Goal: Task Accomplishment & Management: Manage account settings

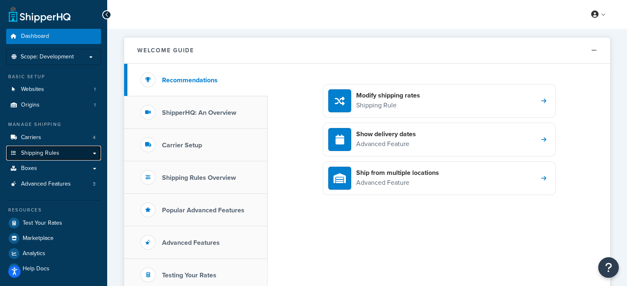
click at [65, 156] on link "Shipping Rules" at bounding box center [53, 153] width 95 height 15
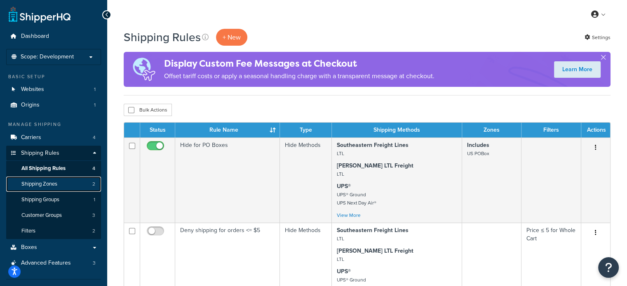
click at [52, 183] on span "Shipping Zones" at bounding box center [39, 184] width 36 height 7
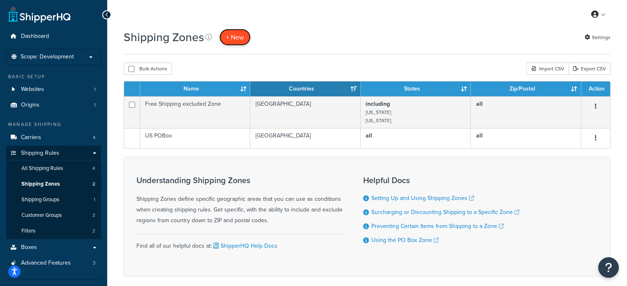
click at [229, 39] on span "+ New" at bounding box center [235, 37] width 18 height 9
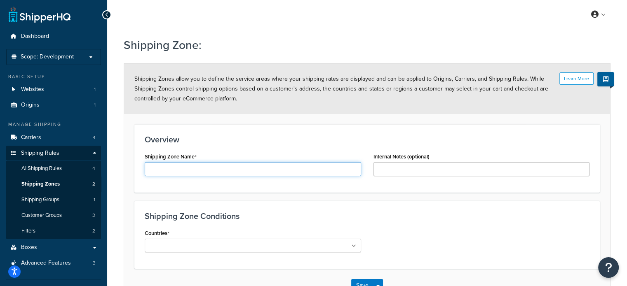
click at [214, 169] on input "Shipping Zone Name" at bounding box center [253, 169] width 216 height 14
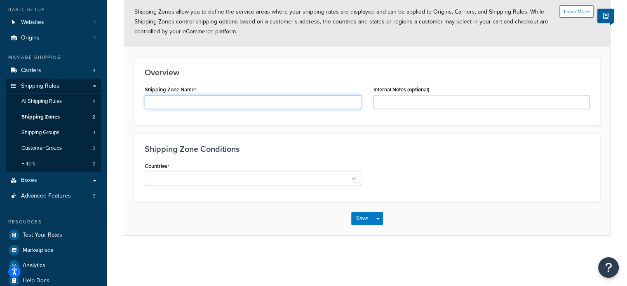
scroll to position [77, 0]
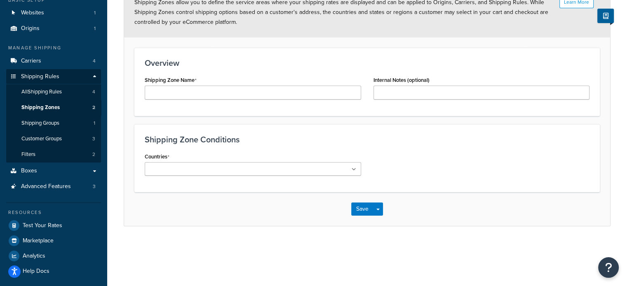
click at [207, 173] on body "Press Alt+1 for screen-reader mode, Alt+0 to cancel Accessibility Screen-Reader…" at bounding box center [313, 106] width 627 height 366
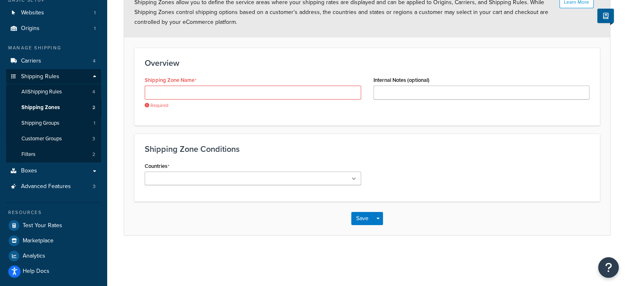
click at [230, 141] on div "Shipping Zone Conditions Countries All Countries ALL United States USA Afghanis…" at bounding box center [366, 168] width 465 height 68
click at [57, 92] on span "All Shipping Rules" at bounding box center [41, 92] width 40 height 7
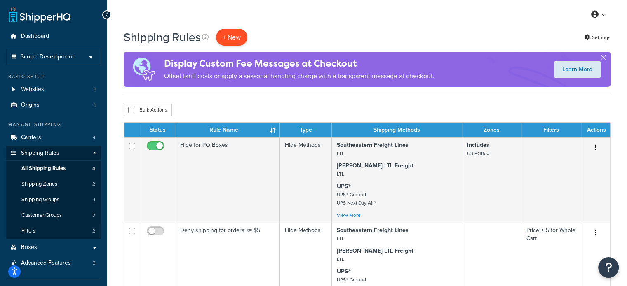
click at [235, 39] on p "+ New" at bounding box center [231, 37] width 31 height 17
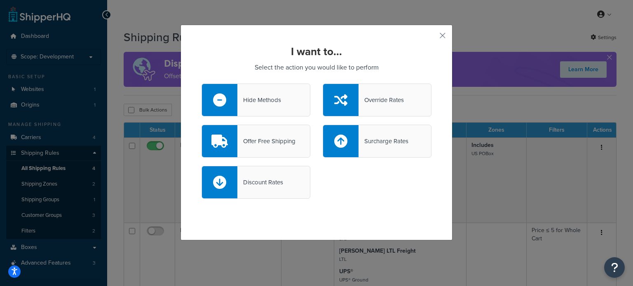
click at [259, 97] on div "Hide Methods" at bounding box center [259, 100] width 44 height 12
click at [0, 0] on input "Hide Methods" at bounding box center [0, 0] width 0 height 0
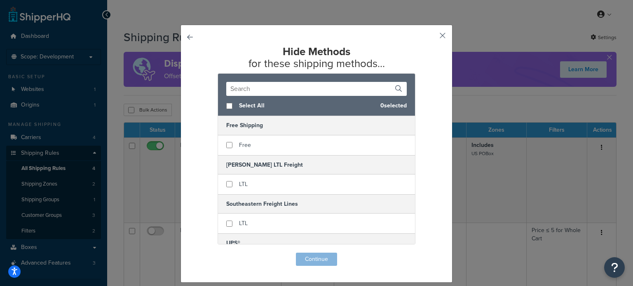
click at [432, 38] on button "button" at bounding box center [430, 39] width 2 height 2
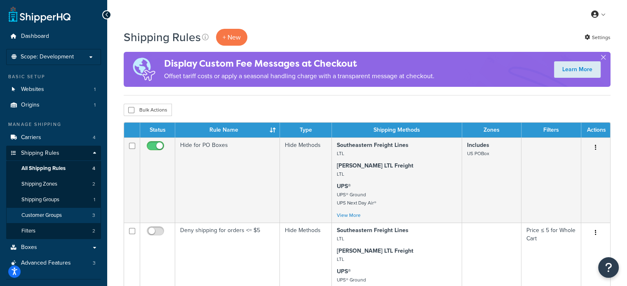
scroll to position [1, 0]
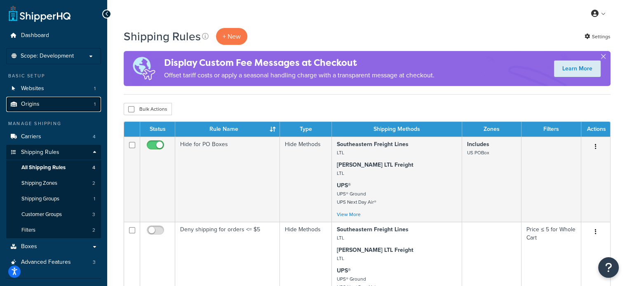
click at [51, 102] on link "Origins 1" at bounding box center [53, 104] width 95 height 15
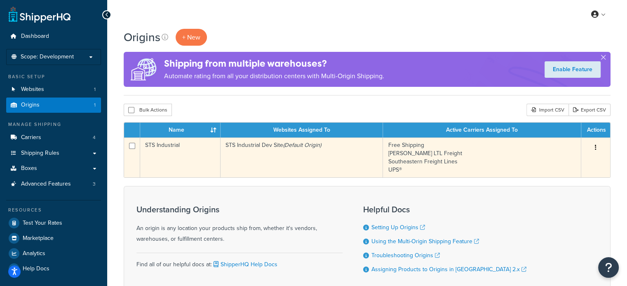
click at [161, 156] on td "STS Industrial" at bounding box center [180, 158] width 80 height 40
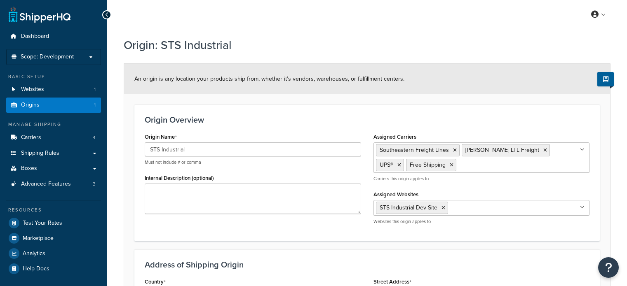
select select "18"
click at [51, 155] on span "Shipping Rules" at bounding box center [40, 153] width 38 height 7
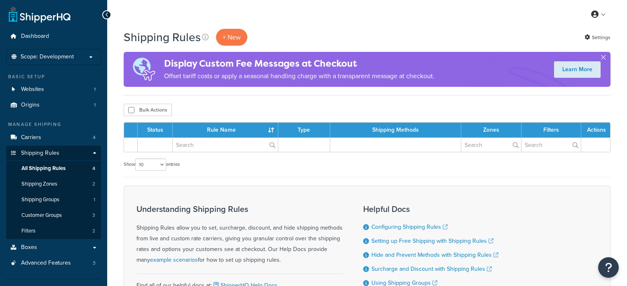
click at [86, 148] on link "Shipping Rules" at bounding box center [53, 153] width 95 height 15
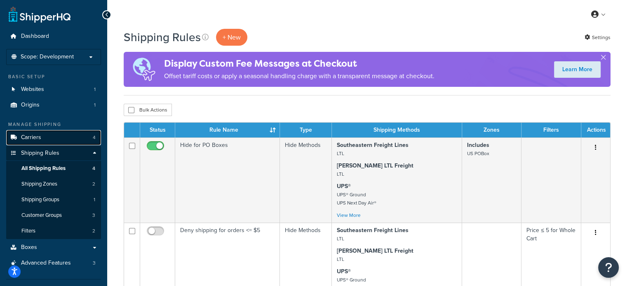
click at [70, 140] on link "Carriers 4" at bounding box center [53, 137] width 95 height 15
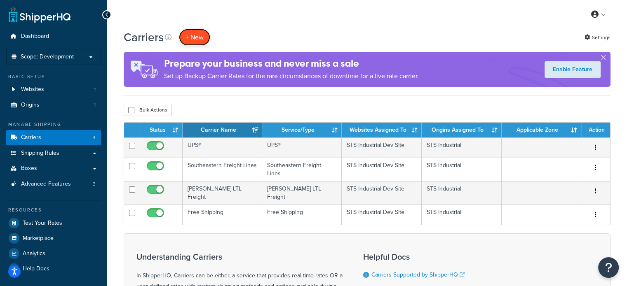
click at [197, 33] on button "+ New" at bounding box center [194, 37] width 31 height 17
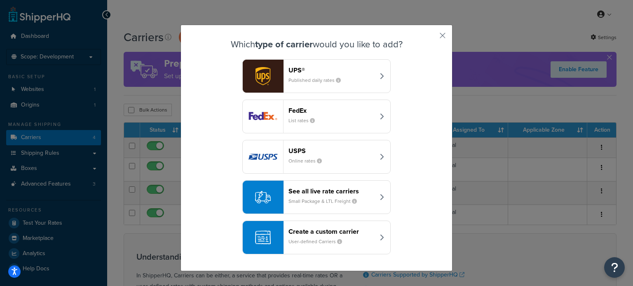
click at [258, 246] on div "button" at bounding box center [263, 237] width 41 height 33
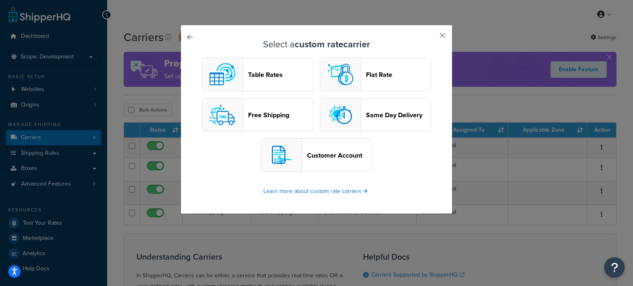
click at [276, 124] on button "Free Shipping" at bounding box center [257, 115] width 111 height 34
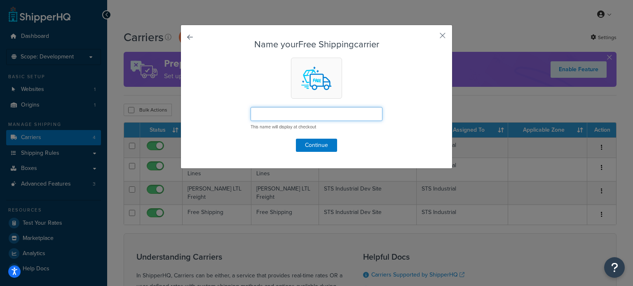
click at [291, 114] on input "text" at bounding box center [317, 114] width 132 height 14
type input "Local Delivery"
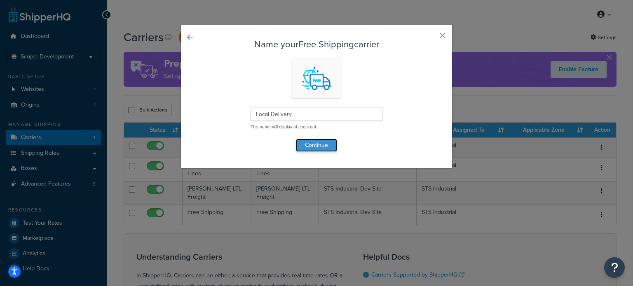
click at [316, 144] on button "Continue" at bounding box center [316, 145] width 41 height 13
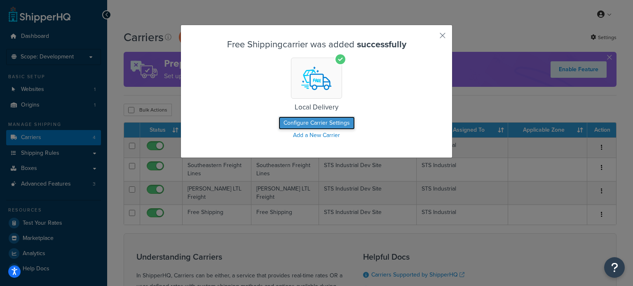
click at [324, 125] on button "Configure Carrier Settings" at bounding box center [317, 123] width 76 height 13
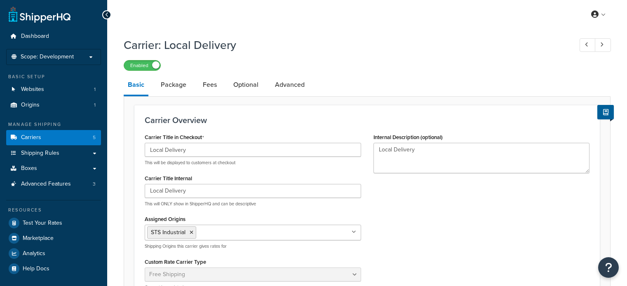
select select "free"
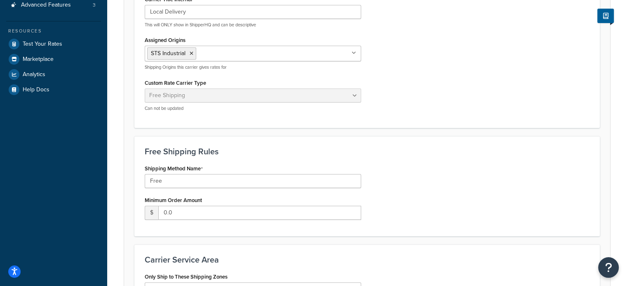
scroll to position [192, 0]
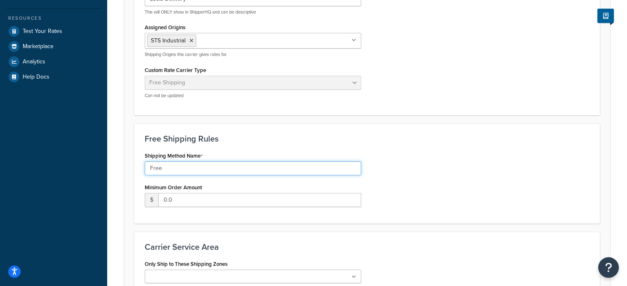
click at [258, 168] on input "Free" at bounding box center [253, 169] width 216 height 14
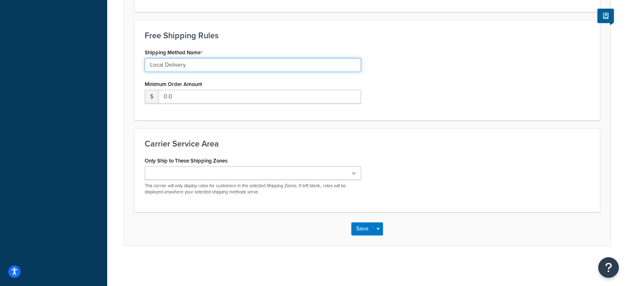
scroll to position [295, 0]
type input "Local Delivery"
click at [364, 227] on button "Save" at bounding box center [362, 229] width 22 height 13
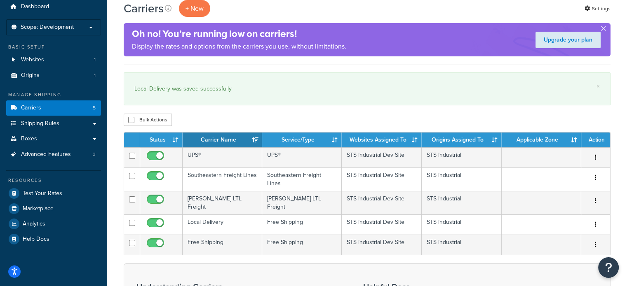
scroll to position [30, 0]
click at [56, 118] on link "Shipping Rules" at bounding box center [53, 123] width 95 height 15
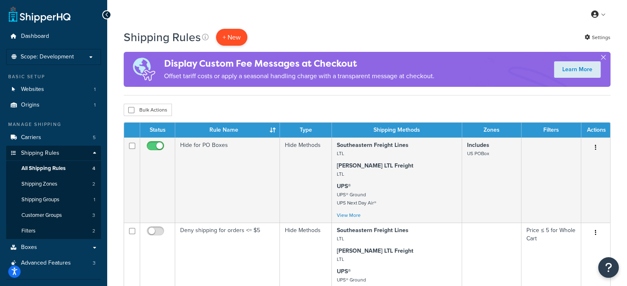
click at [237, 37] on p "+ New" at bounding box center [231, 37] width 31 height 17
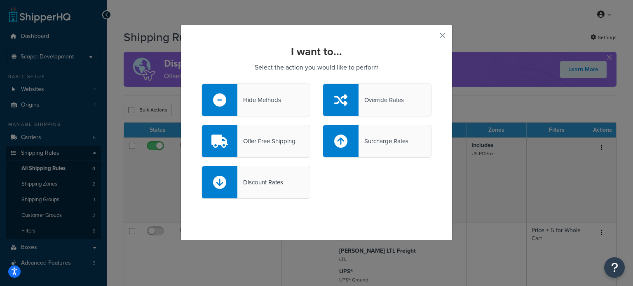
click at [260, 92] on div "Hide Methods" at bounding box center [256, 100] width 109 height 33
click at [0, 0] on input "Hide Methods" at bounding box center [0, 0] width 0 height 0
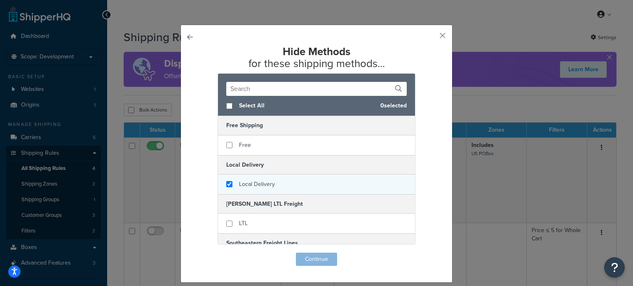
checkbox input "true"
click at [239, 184] on span "Local Delivery" at bounding box center [257, 184] width 36 height 9
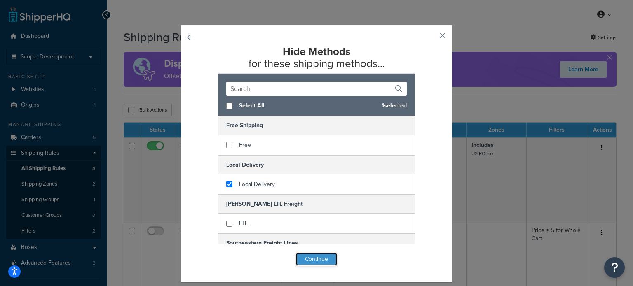
click at [309, 257] on button "Continue" at bounding box center [316, 259] width 41 height 13
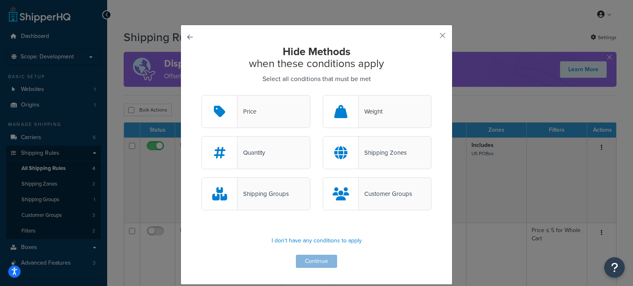
click at [375, 156] on div "Shipping Zones" at bounding box center [383, 153] width 48 height 12
click at [0, 0] on input "Shipping Zones" at bounding box center [0, 0] width 0 height 0
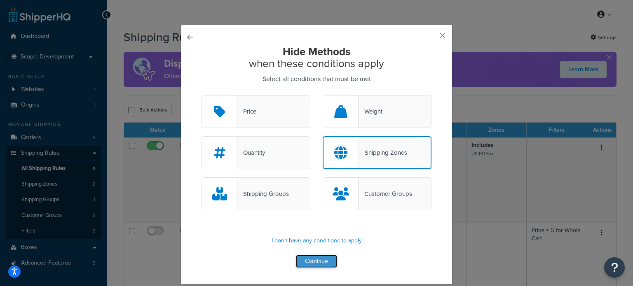
click at [314, 263] on button "Continue" at bounding box center [316, 261] width 41 height 13
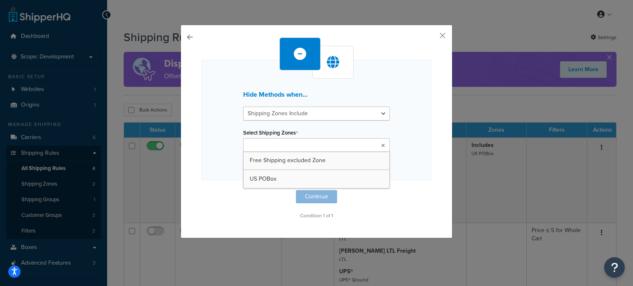
click at [324, 145] on ul at bounding box center [316, 145] width 147 height 14
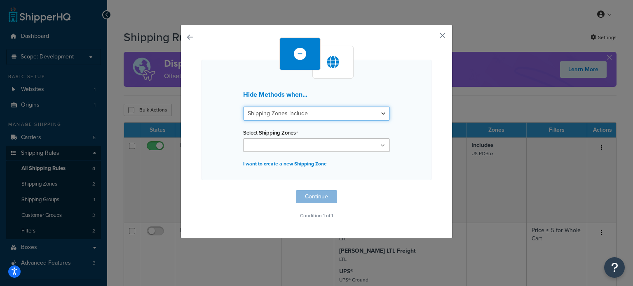
click at [330, 111] on select "Shipping Zones Include Shipping Zones Do Not Include" at bounding box center [316, 114] width 147 height 14
click at [350, 117] on select "Shipping Zones Include Shipping Zones Do Not Include" at bounding box center [316, 114] width 147 height 14
click at [202, 190] on button "button" at bounding box center [202, 190] width 0 height 0
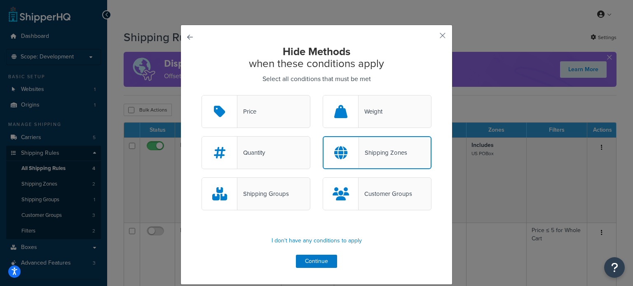
click at [375, 186] on div "Customer Groups" at bounding box center [377, 194] width 109 height 33
click at [0, 0] on input "Customer Groups" at bounding box center [0, 0] width 0 height 0
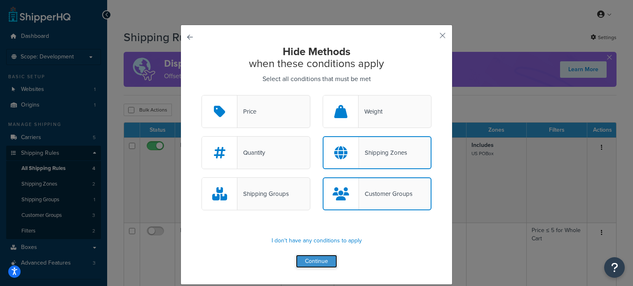
click at [317, 259] on button "Continue" at bounding box center [316, 261] width 41 height 13
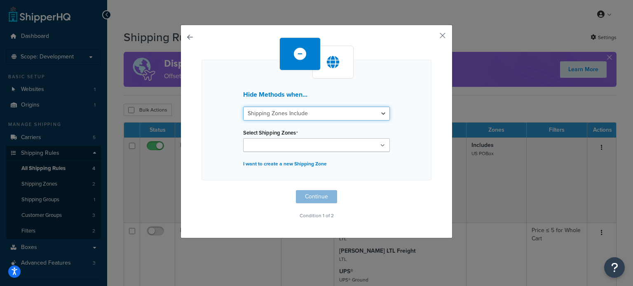
click at [283, 114] on select "Shipping Zones Include Shipping Zones Do Not Include" at bounding box center [316, 114] width 147 height 14
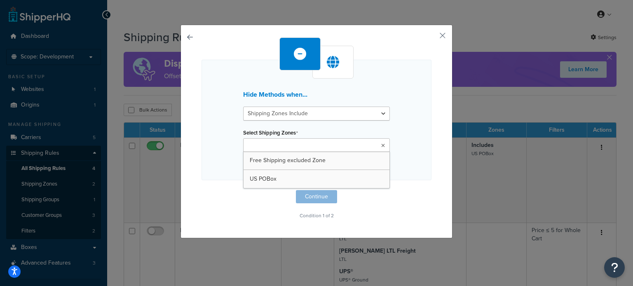
click at [286, 145] on input "Select Shipping Zones" at bounding box center [282, 145] width 73 height 9
click at [432, 38] on button "button" at bounding box center [430, 39] width 2 height 2
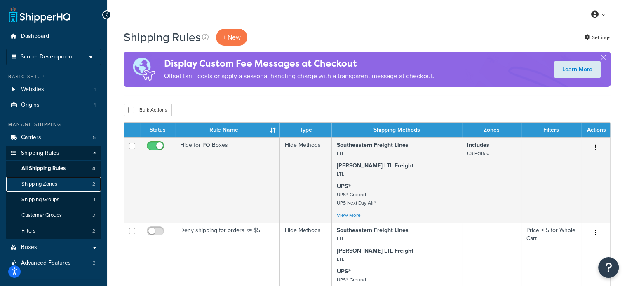
click at [63, 182] on link "Shipping Zones 2" at bounding box center [53, 184] width 95 height 15
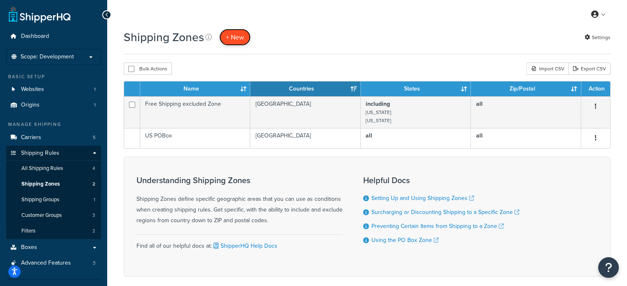
click at [235, 42] on span "+ New" at bounding box center [235, 37] width 18 height 9
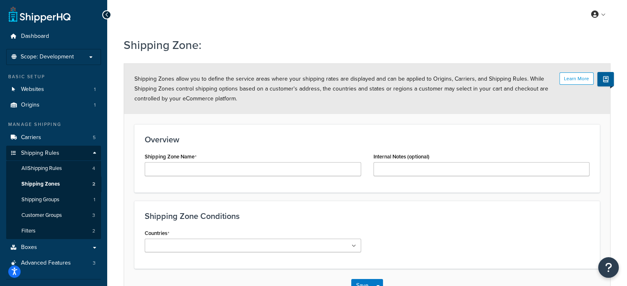
scroll to position [79, 0]
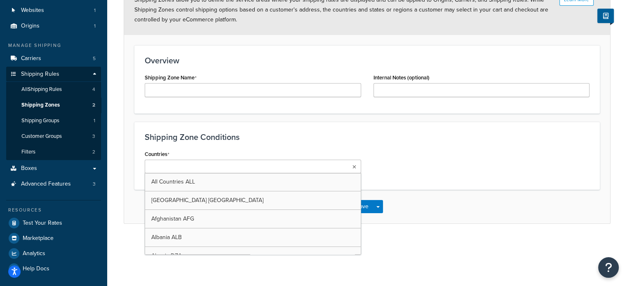
click at [330, 164] on ul at bounding box center [253, 167] width 216 height 14
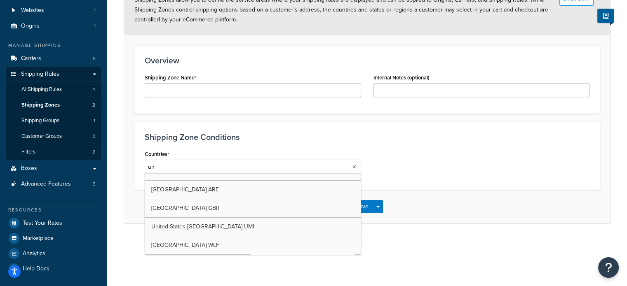
scroll to position [0, 0]
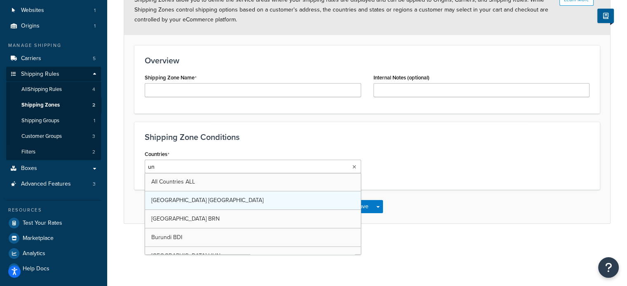
type input "uni"
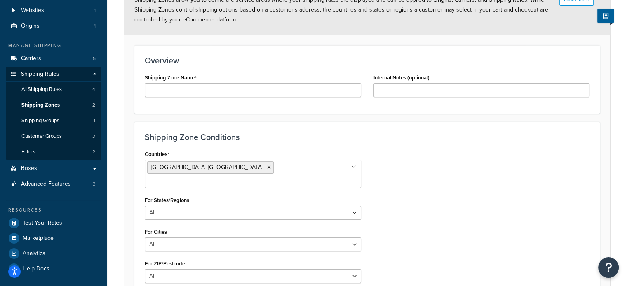
click at [275, 145] on div "Shipping Zone Conditions Countries United States USA All Countries ALL Afghanis…" at bounding box center [366, 211] width 465 height 178
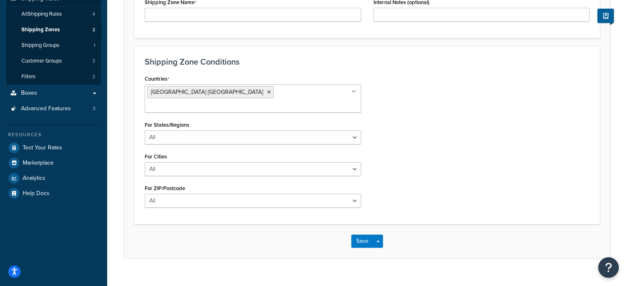
scroll to position [154, 0]
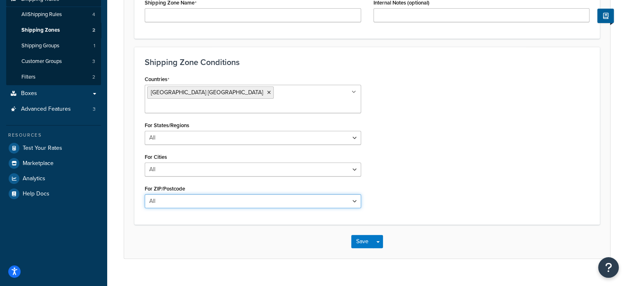
click at [289, 195] on select "All Including Excluding" at bounding box center [253, 202] width 216 height 14
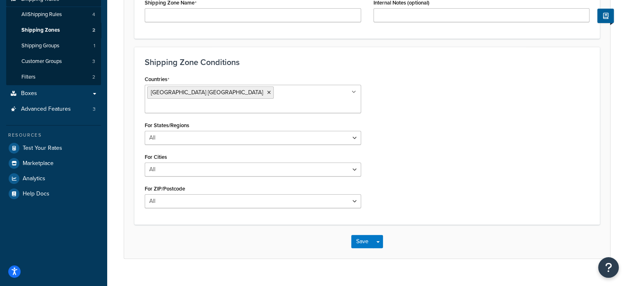
click at [382, 171] on div "Countries United States USA All Countries ALL Afghanistan AFG Albania ALB Alger…" at bounding box center [366, 143] width 457 height 141
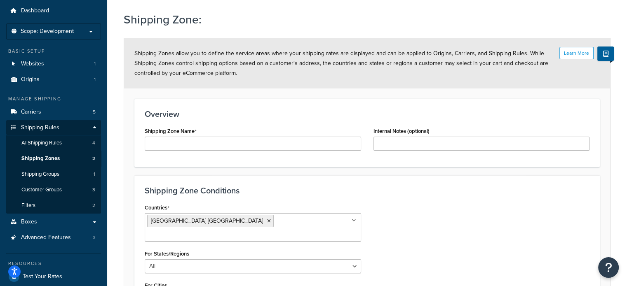
scroll to position [25, 0]
click at [65, 239] on span "Advanced Features" at bounding box center [46, 238] width 50 height 7
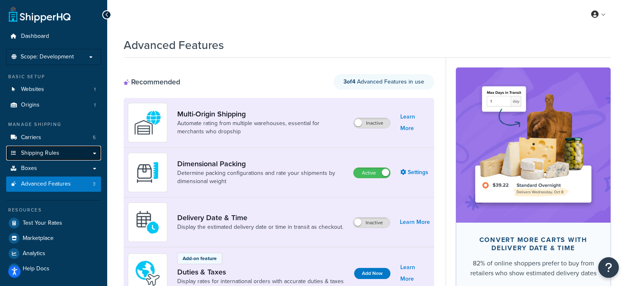
click at [56, 151] on span "Shipping Rules" at bounding box center [40, 153] width 38 height 7
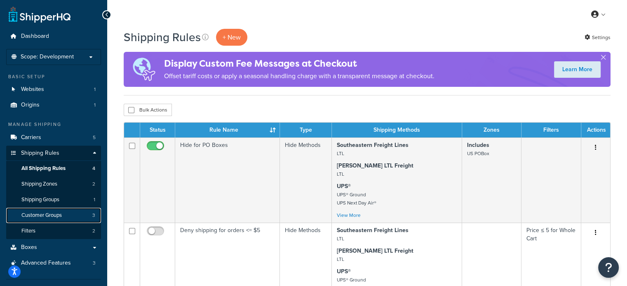
click at [54, 217] on span "Customer Groups" at bounding box center [41, 215] width 40 height 7
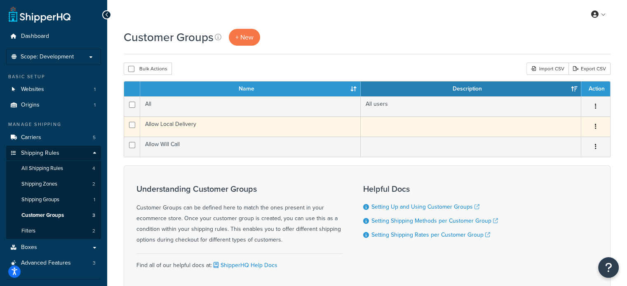
click at [596, 127] on icon "button" at bounding box center [596, 127] width 2 height 6
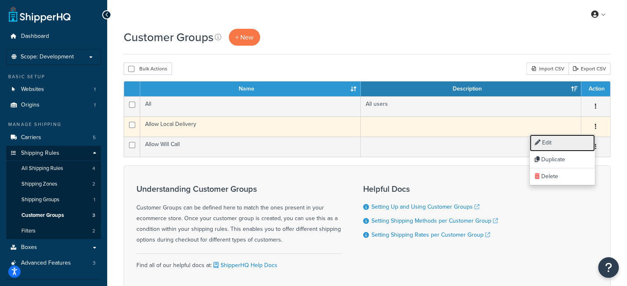
click at [552, 147] on link "Edit" at bounding box center [562, 143] width 65 height 17
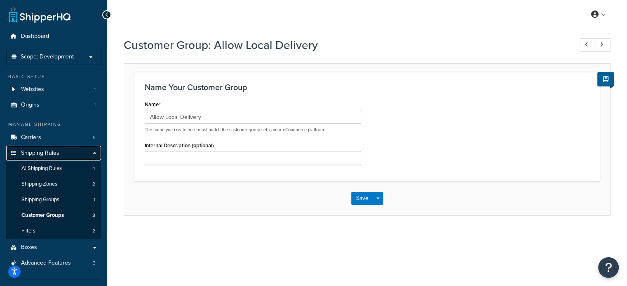
click at [70, 153] on link "Shipping Rules" at bounding box center [53, 153] width 95 height 15
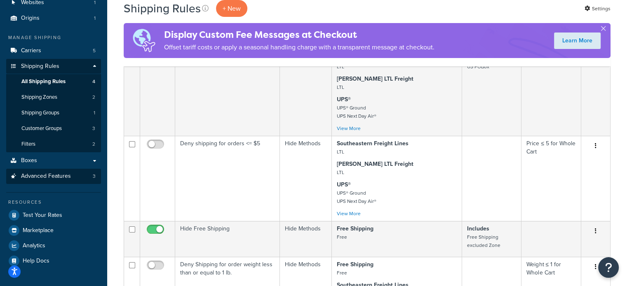
scroll to position [82, 0]
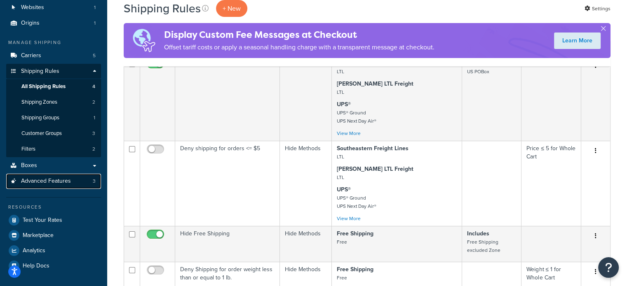
click at [65, 178] on span "Advanced Features" at bounding box center [46, 181] width 50 height 7
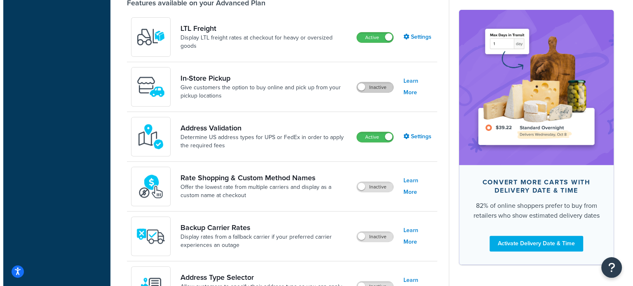
scroll to position [317, 0]
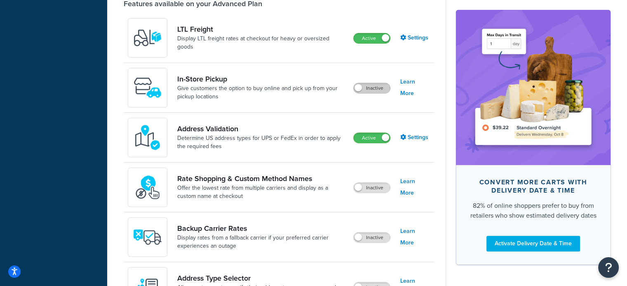
click at [368, 86] on label "Inactive" at bounding box center [372, 88] width 36 height 10
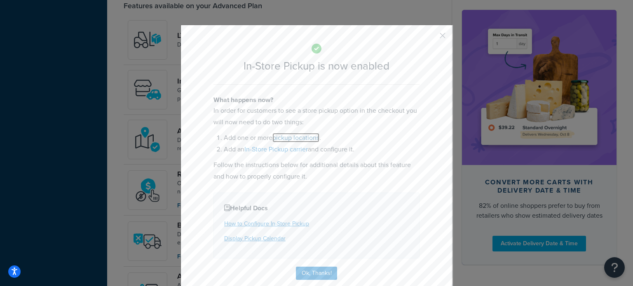
click at [315, 140] on link "pickup locations" at bounding box center [295, 137] width 47 height 9
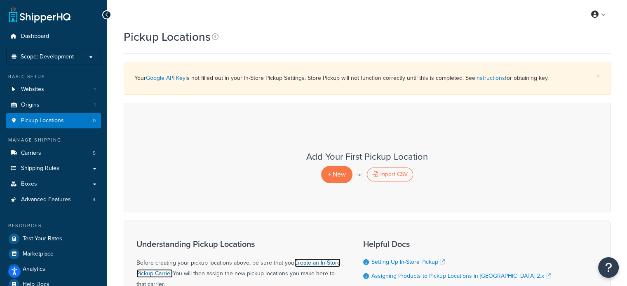
click at [309, 263] on link "Create an In-Store Pickup Carrier." at bounding box center [238, 268] width 204 height 19
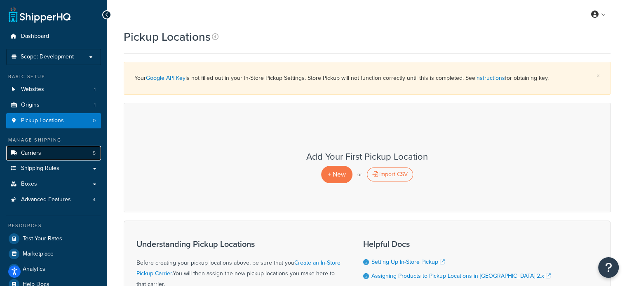
click at [51, 152] on link "Carriers 5" at bounding box center [53, 153] width 95 height 15
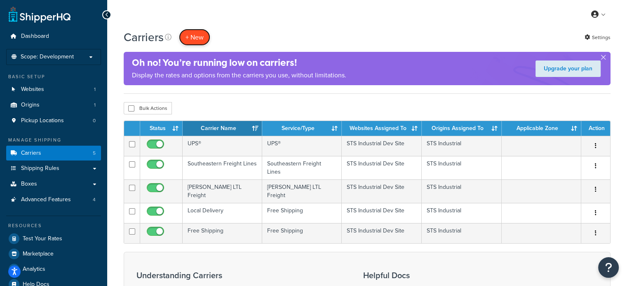
click at [197, 33] on button "+ New" at bounding box center [194, 37] width 31 height 17
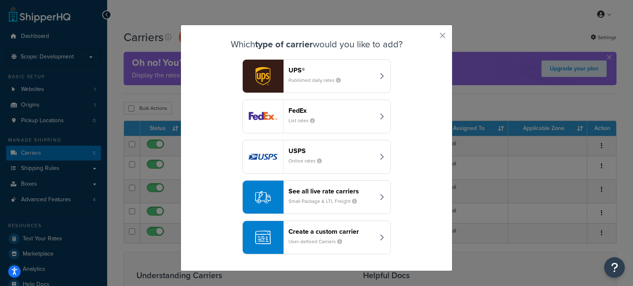
click at [307, 232] on header "Create a custom carrier" at bounding box center [332, 232] width 86 height 8
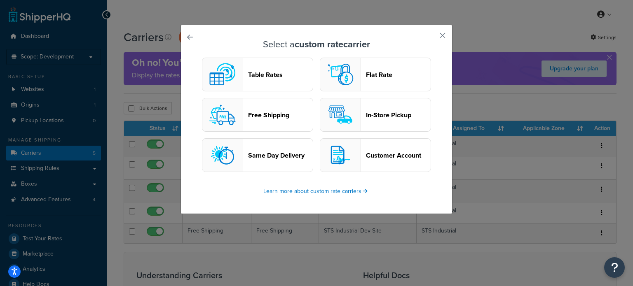
click at [384, 113] on header "In-Store Pickup" at bounding box center [398, 115] width 65 height 8
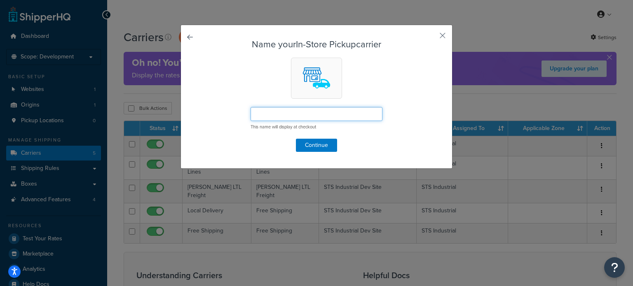
click at [317, 114] on input "text" at bounding box center [317, 114] width 132 height 14
type input "I"
type input "Will Call"
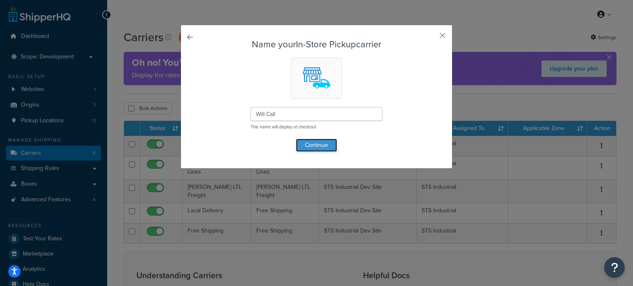
click at [312, 146] on button "Continue" at bounding box center [316, 145] width 41 height 13
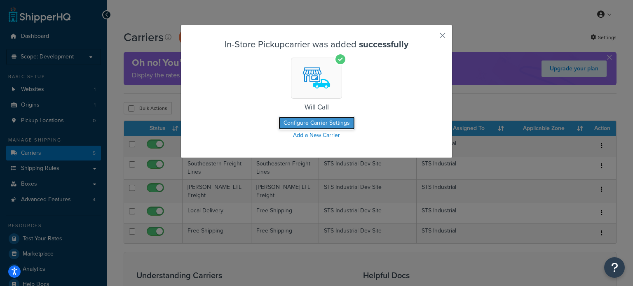
click at [320, 124] on button "Configure Carrier Settings" at bounding box center [317, 123] width 76 height 13
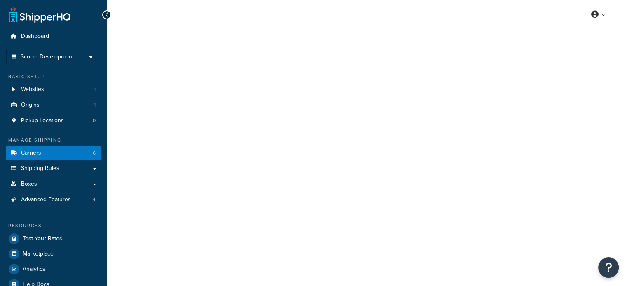
select select "pickup"
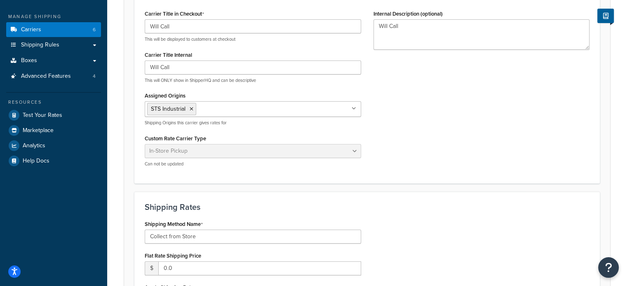
scroll to position [124, 0]
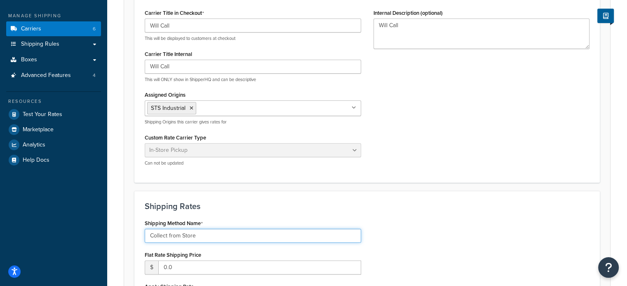
drag, startPoint x: 226, startPoint y: 235, endPoint x: 129, endPoint y: 228, distance: 97.6
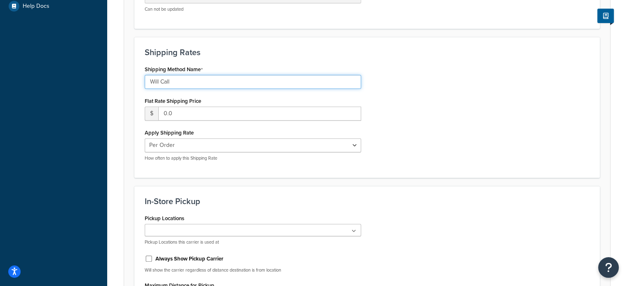
type input "Will Call"
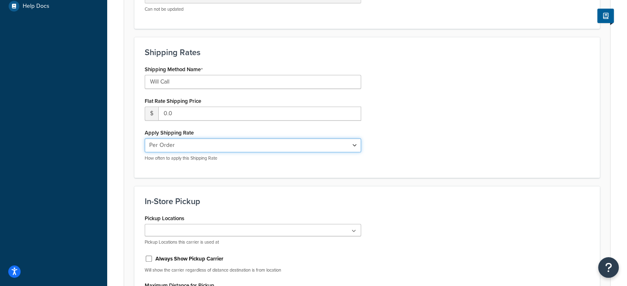
click at [201, 146] on select "Per Order Per Item Per Package" at bounding box center [253, 145] width 216 height 14
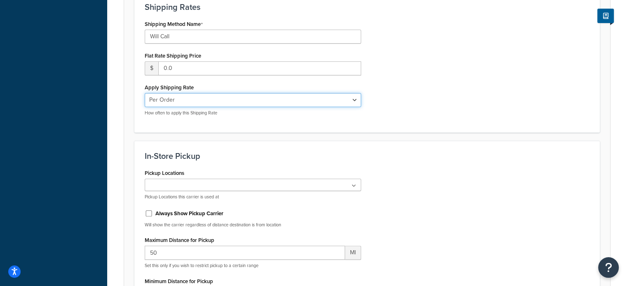
scroll to position [324, 0]
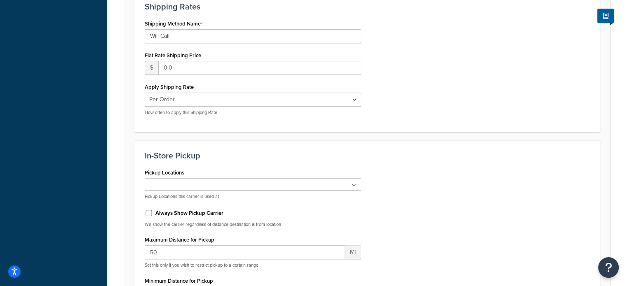
click at [221, 190] on div "No results found Pickup Locations this carrier is used at" at bounding box center [253, 188] width 216 height 21
click at [222, 188] on ul at bounding box center [253, 184] width 216 height 12
click at [352, 171] on div "Pickup Locations No results found Pickup Locations this carrier is used at" at bounding box center [253, 183] width 216 height 33
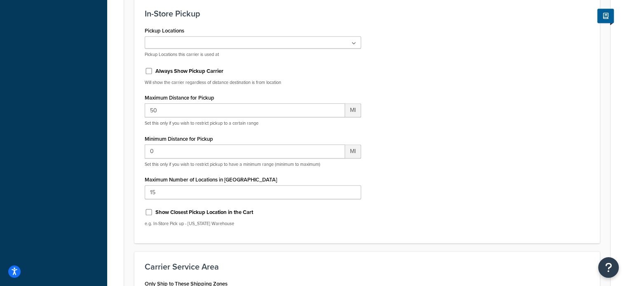
scroll to position [590, 0]
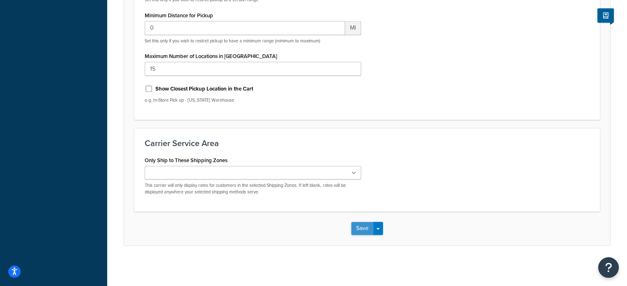
click at [365, 227] on button "Save" at bounding box center [362, 228] width 22 height 13
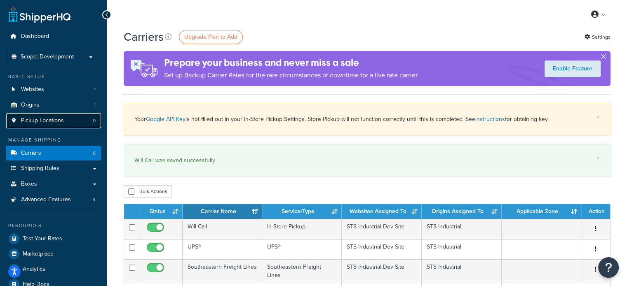
click at [50, 120] on span "Pickup Locations" at bounding box center [42, 120] width 43 height 7
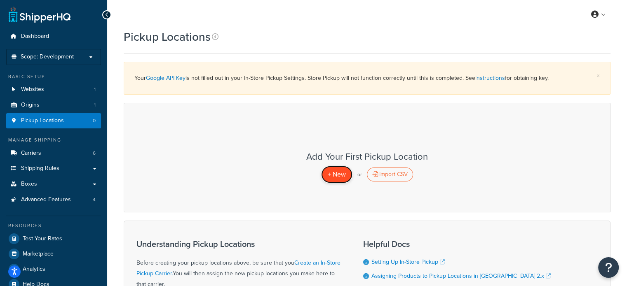
click at [336, 176] on span "+ New" at bounding box center [337, 174] width 18 height 9
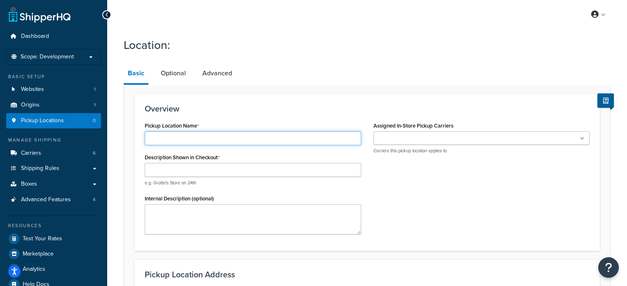
click at [248, 139] on input "Pickup Location Name" at bounding box center [253, 138] width 216 height 14
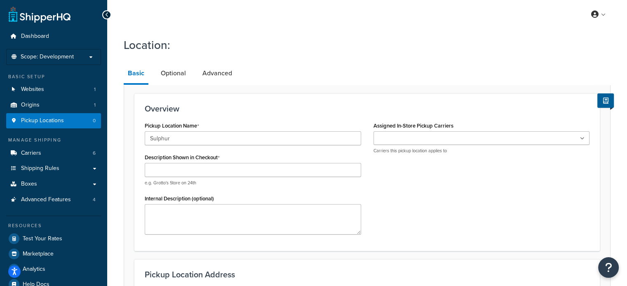
click at [272, 115] on div "Overview Pickup Location Name Sulphur Description Shown in Checkout e.g. Grotto…" at bounding box center [366, 172] width 465 height 157
click at [417, 138] on input "Assigned In-Store Pickup Carriers" at bounding box center [412, 138] width 73 height 9
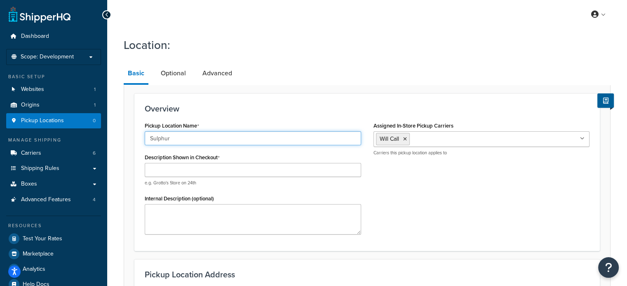
click at [205, 142] on input "Sulphur" at bounding box center [253, 138] width 216 height 14
type input "Sulphur Branch"
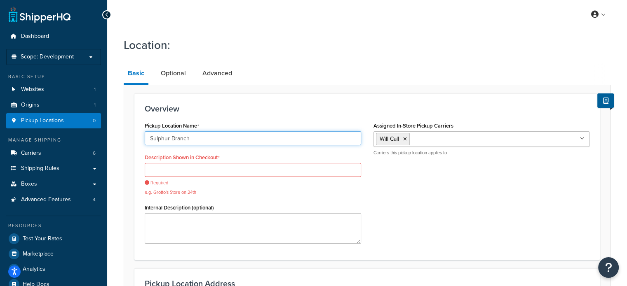
drag, startPoint x: 205, startPoint y: 142, endPoint x: 141, endPoint y: 135, distance: 64.3
click at [141, 135] on div "Pickup Location Name Sulphur Branch Description Shown in Checkout Required e.g.…" at bounding box center [252, 185] width 229 height 130
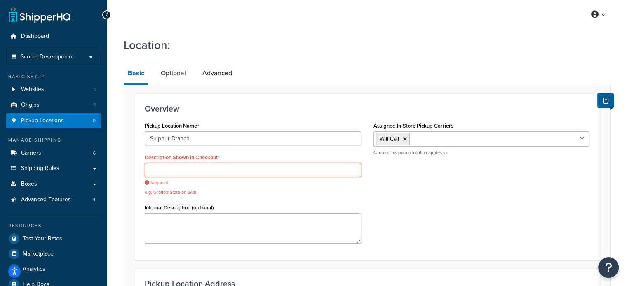
click at [181, 175] on input "Description Shown in Checkout" at bounding box center [253, 170] width 216 height 14
paste input "Sulphur Branch"
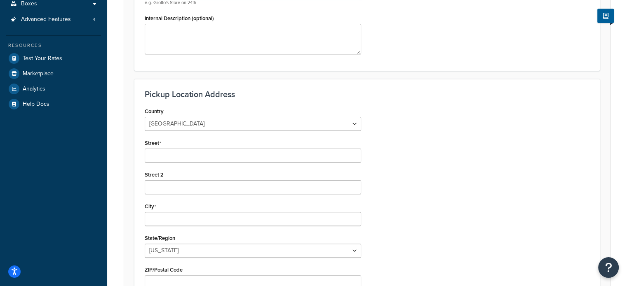
scroll to position [185, 0]
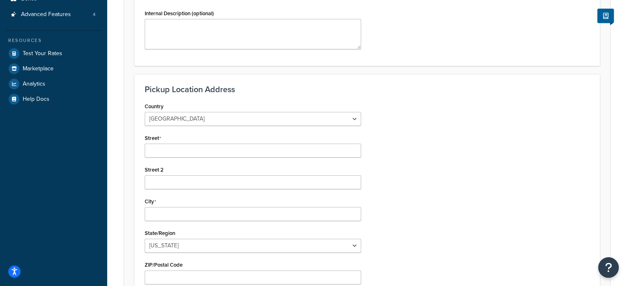
type input "Sulphur Branch"
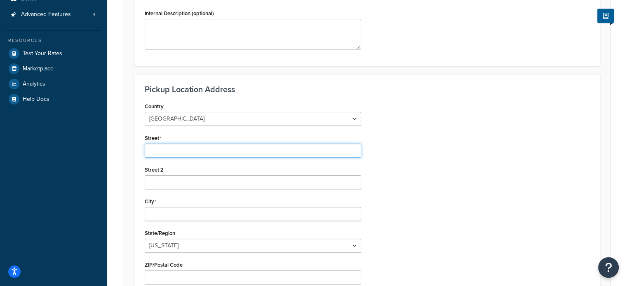
click at [191, 153] on input "Street" at bounding box center [253, 151] width 216 height 14
paste input "Sulphur Branch"
drag, startPoint x: 212, startPoint y: 148, endPoint x: 146, endPoint y: 148, distance: 66.4
click at [146, 148] on input "Sulphur Branch" at bounding box center [253, 151] width 216 height 14
paste input "3067 Carbide Dr Sulphur, LA 70665-8674 United States"
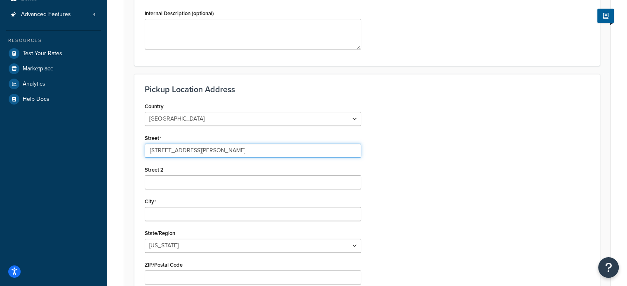
drag, startPoint x: 297, startPoint y: 150, endPoint x: 193, endPoint y: 150, distance: 103.9
click at [193, 150] on input "3067 Carbide Dr Sulphur, LA 70665-8674 United States" at bounding box center [253, 151] width 216 height 14
type input "3067 Carbide Dr"
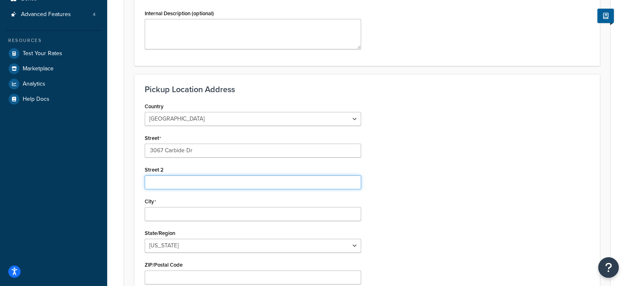
click at [198, 184] on input "Street 2" at bounding box center [253, 183] width 216 height 14
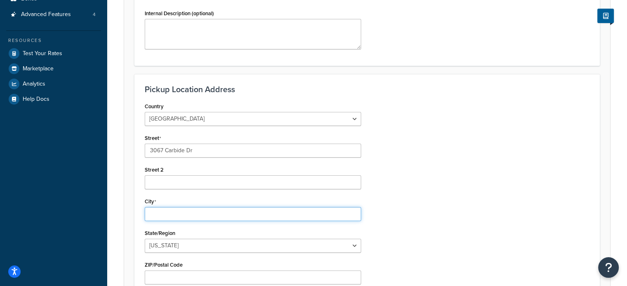
click at [205, 217] on input "City" at bounding box center [253, 214] width 216 height 14
paste input "Sulphur, LA 70665-8674 United States"
drag, startPoint x: 255, startPoint y: 212, endPoint x: 214, endPoint y: 212, distance: 41.2
click at [214, 212] on input "Sulphur, LA 70665-8674 United States" at bounding box center [253, 214] width 216 height 14
type input "Sulphur, LA 70665-8674"
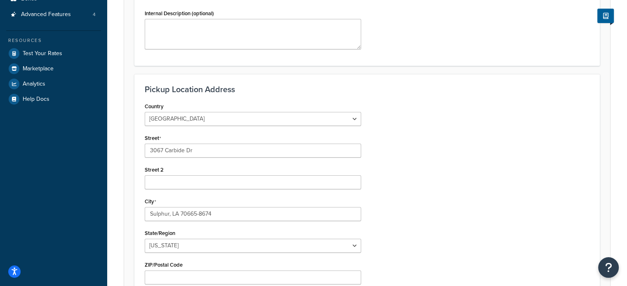
click at [211, 199] on div "City Sulphur, LA 70665-8674" at bounding box center [253, 209] width 216 height 26
click at [187, 248] on select "Alabama Alaska American Samoa Arizona Arkansas Armed Forces Americas Armed Forc…" at bounding box center [253, 246] width 216 height 14
select select "18"
click at [145, 239] on select "Alabama Alaska American Samoa Arizona Arkansas Armed Forces Americas Armed Forc…" at bounding box center [253, 246] width 216 height 14
drag, startPoint x: 180, startPoint y: 212, endPoint x: 169, endPoint y: 212, distance: 11.1
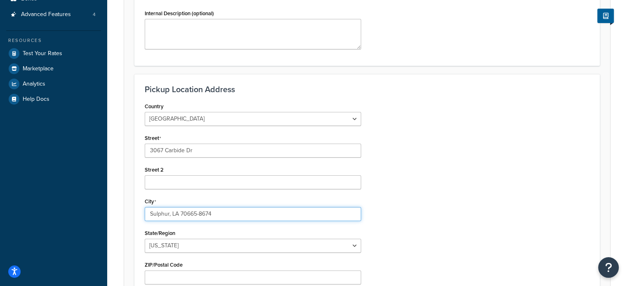
click at [169, 212] on input "Sulphur, LA 70665-8674" at bounding box center [253, 214] width 216 height 14
drag, startPoint x: 207, startPoint y: 213, endPoint x: 170, endPoint y: 211, distance: 37.5
click at [170, 211] on input "Sulphur70665-8674" at bounding box center [253, 214] width 216 height 14
type input "Sulphur"
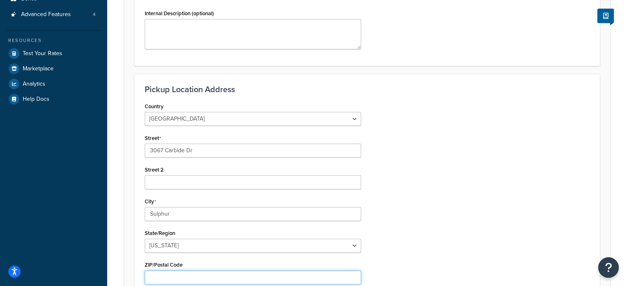
click at [169, 273] on input "ZIP/Postal Code" at bounding box center [253, 278] width 216 height 14
paste input "70665-8674"
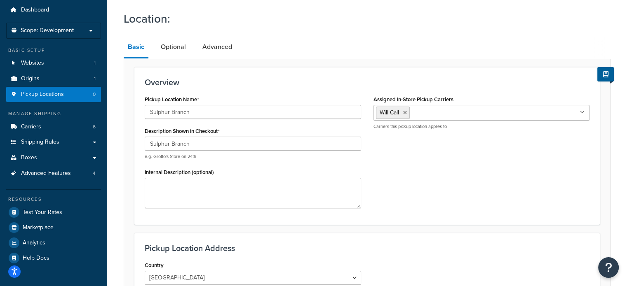
scroll to position [0, 0]
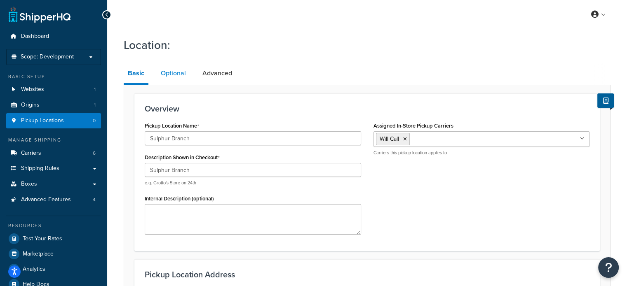
type input "70665-8674"
click at [177, 82] on link "Optional" at bounding box center [173, 73] width 33 height 20
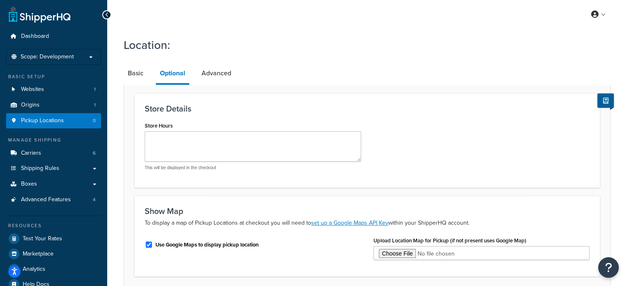
click at [149, 247] on div "Use Google Maps to display pickup location" at bounding box center [253, 244] width 216 height 12
click at [148, 244] on input "Use Google Maps to display pickup location" at bounding box center [149, 245] width 8 height 6
checkbox input "false"
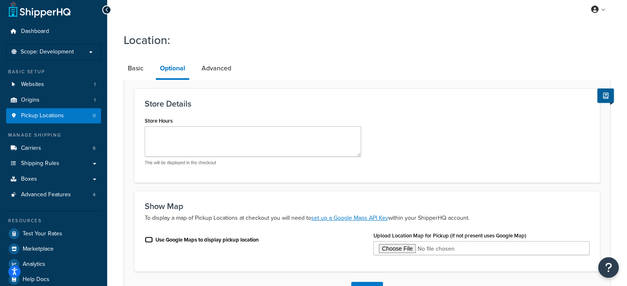
scroll to position [5, 0]
click at [221, 67] on link "Advanced" at bounding box center [216, 69] width 38 height 20
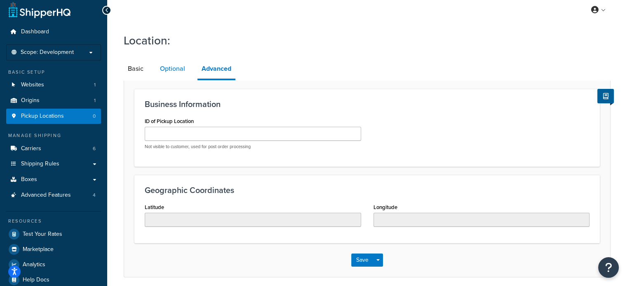
click at [178, 75] on link "Optional" at bounding box center [172, 69] width 33 height 20
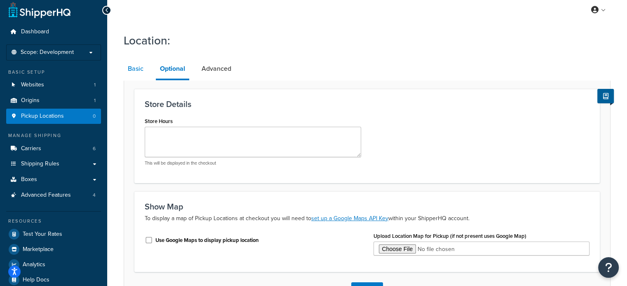
click at [137, 71] on link "Basic" at bounding box center [136, 69] width 24 height 20
select select "18"
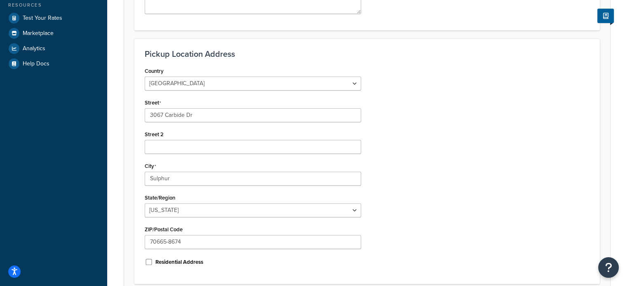
scroll to position [293, 0]
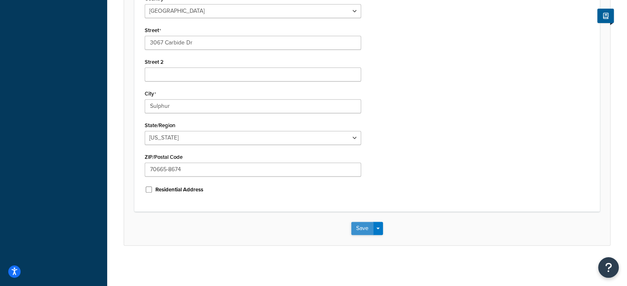
click at [363, 227] on button "Save" at bounding box center [362, 228] width 22 height 13
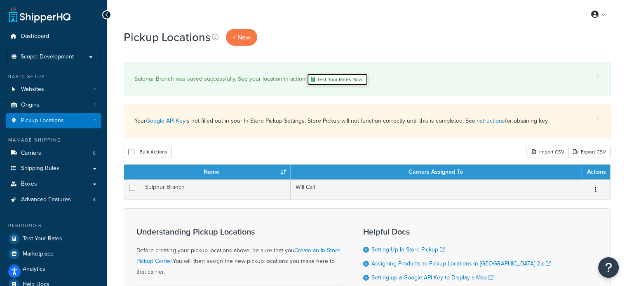
click at [333, 79] on link "Test Your Rates Now!" at bounding box center [337, 79] width 61 height 12
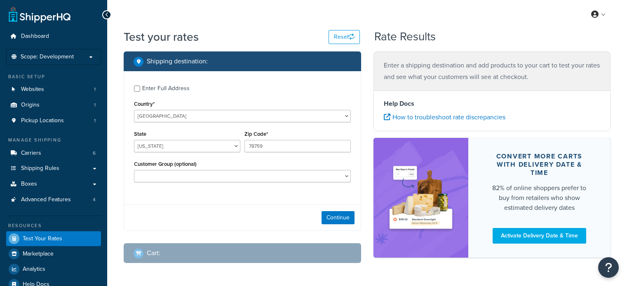
select select "[GEOGRAPHIC_DATA]"
click at [162, 89] on div "Enter Full Address" at bounding box center [165, 89] width 47 height 12
click at [140, 89] on input "Enter Full Address" at bounding box center [137, 89] width 6 height 6
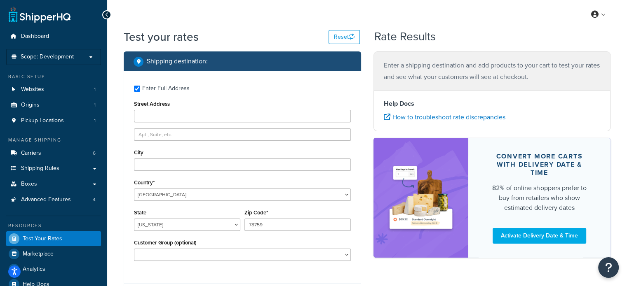
click at [168, 122] on div "Enter Full Address Street Address City Country* United States United Kingdom Af…" at bounding box center [242, 174] width 237 height 206
click at [165, 116] on input "Street Address" at bounding box center [242, 116] width 217 height 12
click at [135, 90] on input "Enter Full Address" at bounding box center [137, 89] width 6 height 6
checkbox input "false"
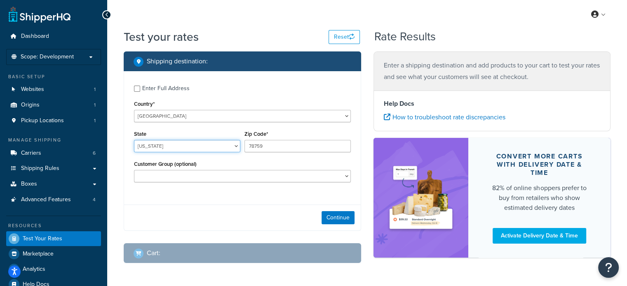
click at [169, 148] on select "Alabama Alaska American Samoa Arizona Arkansas Armed Forces Americas Armed Forc…" at bounding box center [187, 146] width 106 height 12
select select "LA"
click at [169, 148] on select "Alabama Alaska American Samoa Arizona Arkansas Armed Forces Americas Armed Forc…" at bounding box center [187, 146] width 106 height 12
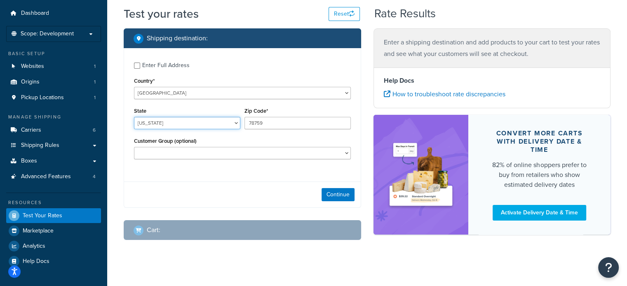
scroll to position [24, 0]
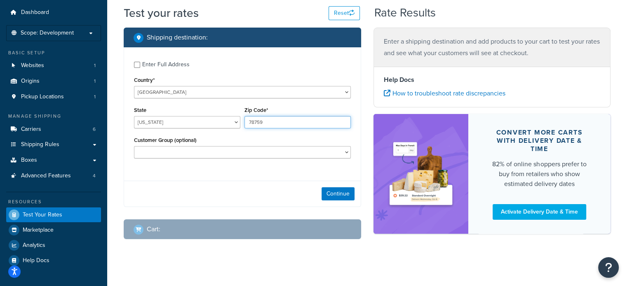
drag, startPoint x: 267, startPoint y: 121, endPoint x: 238, endPoint y: 124, distance: 29.0
click at [238, 124] on div "State Alabama Alaska American Samoa Arizona Arkansas Armed Forces Americas Arme…" at bounding box center [242, 120] width 221 height 30
paste input "0665"
type input "70665"
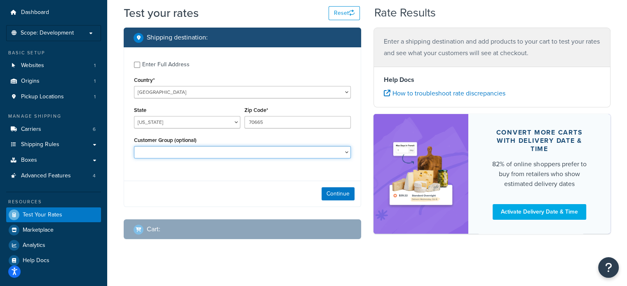
click at [176, 154] on select "Allow Local Delivery Allow Will Call" at bounding box center [242, 152] width 217 height 12
click at [177, 155] on select "Allow Local Delivery Allow Will Call" at bounding box center [242, 152] width 217 height 12
click at [177, 156] on select "Allow Local Delivery Allow Will Call" at bounding box center [242, 152] width 217 height 12
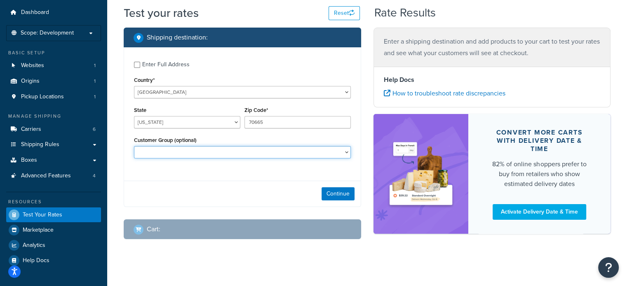
select select "Allow Will Call"
click at [134, 146] on select "Allow Local Delivery Allow Will Call" at bounding box center [242, 152] width 217 height 12
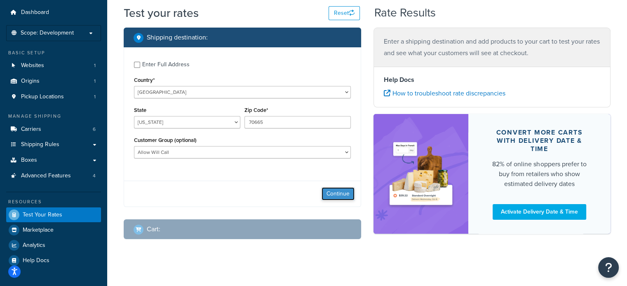
click at [336, 195] on button "Continue" at bounding box center [337, 194] width 33 height 13
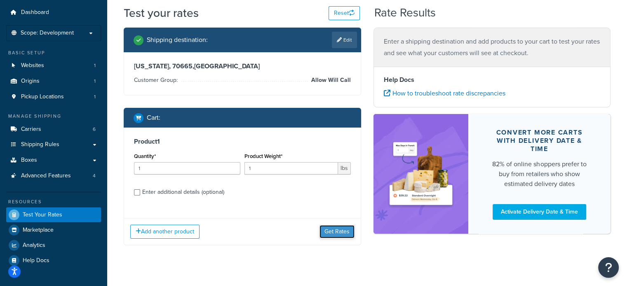
click at [338, 230] on button "Get Rates" at bounding box center [336, 231] width 35 height 13
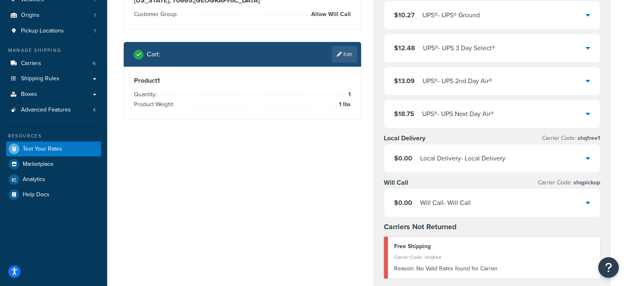
scroll to position [93, 0]
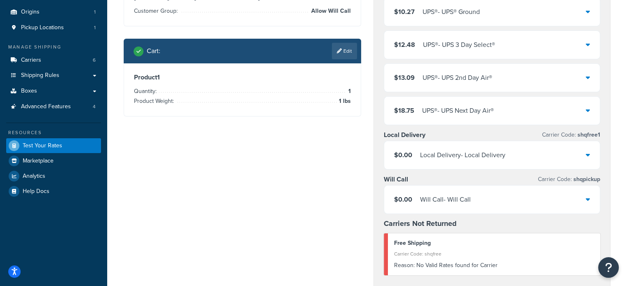
click at [423, 202] on div "Will Call - Will Call" at bounding box center [445, 200] width 51 height 12
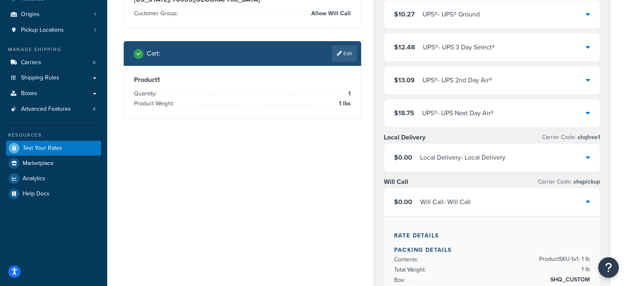
scroll to position [90, 0]
click at [453, 203] on div "Will Call - Will Call" at bounding box center [445, 203] width 51 height 12
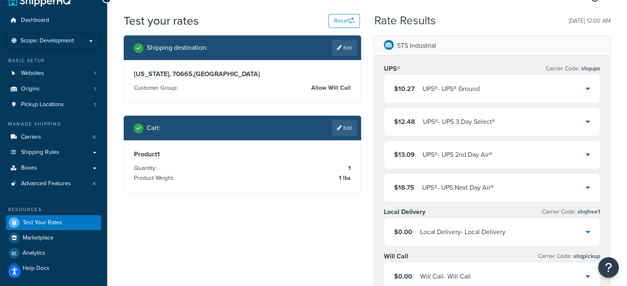
scroll to position [0, 0]
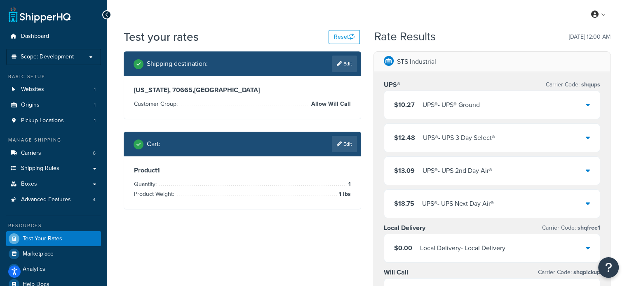
drag, startPoint x: 342, startPoint y: 63, endPoint x: 335, endPoint y: 63, distance: 7.1
click at [335, 63] on link "Edit" at bounding box center [344, 64] width 25 height 16
select select "LA"
select select "Allow Will Call"
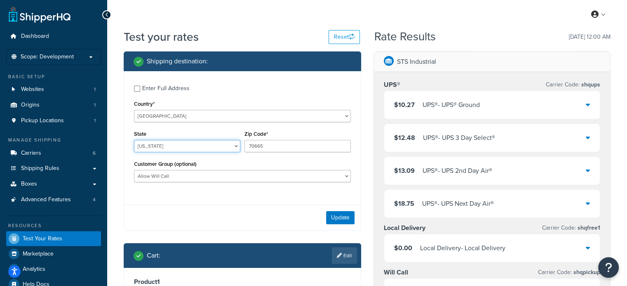
click at [168, 150] on select "Alabama Alaska American Samoa Arizona Arkansas Armed Forces Americas Armed Forc…" at bounding box center [187, 146] width 106 height 12
click at [134, 140] on select "Alabama Alaska American Samoa Arizona Arkansas Armed Forces Americas Armed Forc…" at bounding box center [187, 146] width 106 height 12
click at [199, 145] on select "Alabama Alaska American Samoa Arizona Arkansas Armed Forces Americas Armed Forc…" at bounding box center [187, 146] width 106 height 12
select select "IL"
click at [134, 140] on select "Alabama Alaska American Samoa Arizona Arkansas Armed Forces Americas Armed Forc…" at bounding box center [187, 146] width 106 height 12
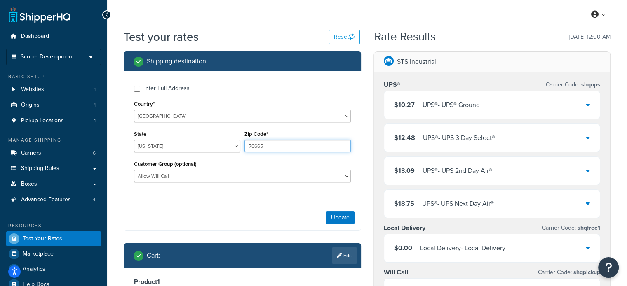
drag, startPoint x: 267, startPoint y: 142, endPoint x: 247, endPoint y: 143, distance: 20.3
click at [247, 143] on input "70665" at bounding box center [297, 146] width 106 height 12
type input "60462"
click at [227, 135] on div "State Alabama Alaska American Samoa Arizona Arkansas Armed Forces Americas Arme…" at bounding box center [187, 141] width 106 height 24
click at [339, 219] on button "Update" at bounding box center [340, 217] width 28 height 13
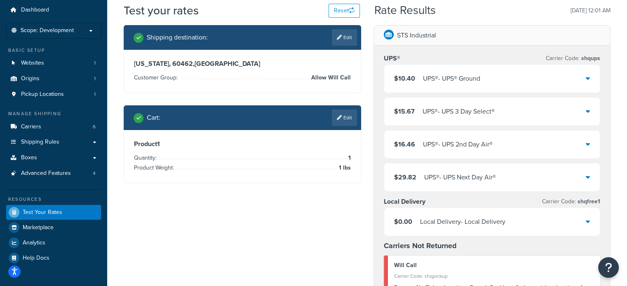
scroll to position [9, 0]
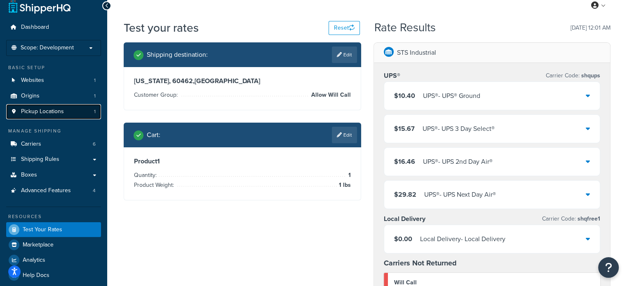
click at [73, 114] on link "Pickup Locations 1" at bounding box center [53, 111] width 95 height 15
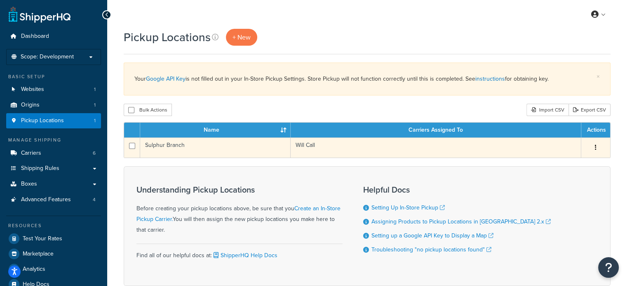
click at [166, 142] on td "Sulphur Branch" at bounding box center [215, 148] width 150 height 20
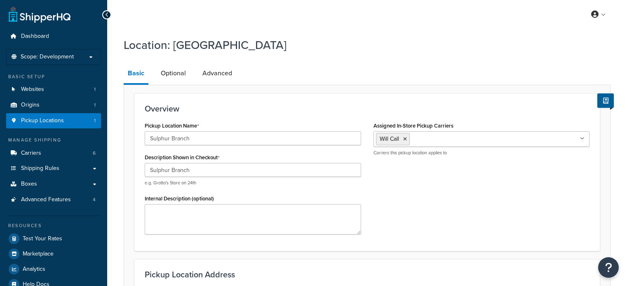
select select "18"
click at [173, 73] on link "Optional" at bounding box center [173, 73] width 33 height 20
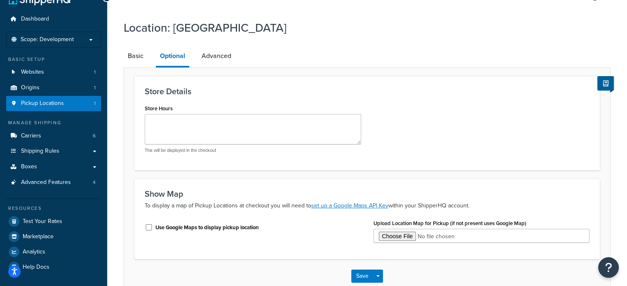
scroll to position [16, 0]
click at [206, 56] on link "Advanced" at bounding box center [216, 57] width 38 height 20
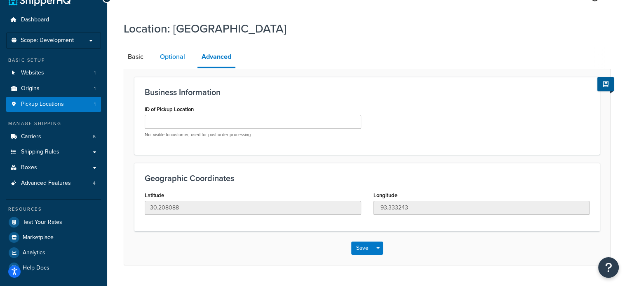
click at [169, 55] on link "Optional" at bounding box center [172, 57] width 33 height 20
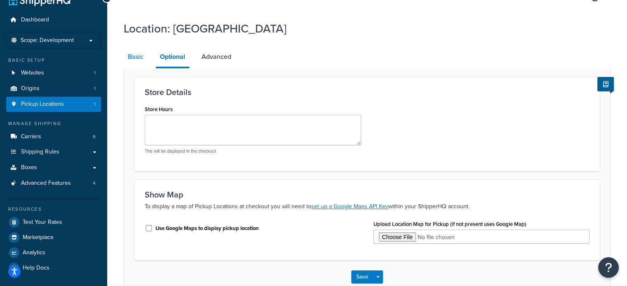
click at [145, 54] on link "Basic" at bounding box center [136, 57] width 24 height 20
select select "18"
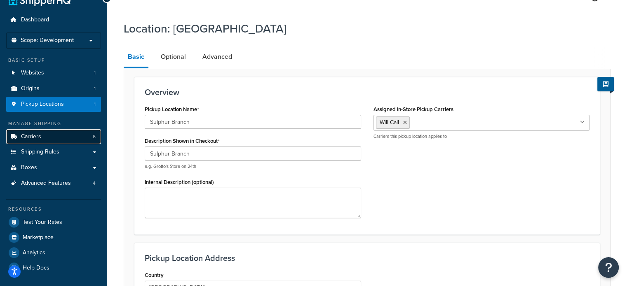
click at [64, 134] on link "Carriers 6" at bounding box center [53, 136] width 95 height 15
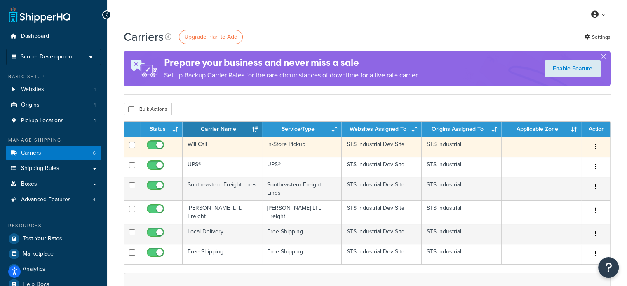
click at [205, 148] on td "Will Call" at bounding box center [223, 147] width 80 height 20
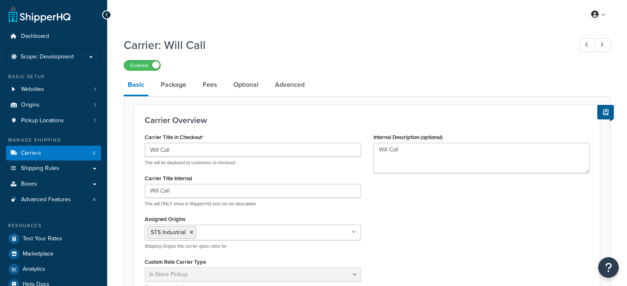
select select "pickup"
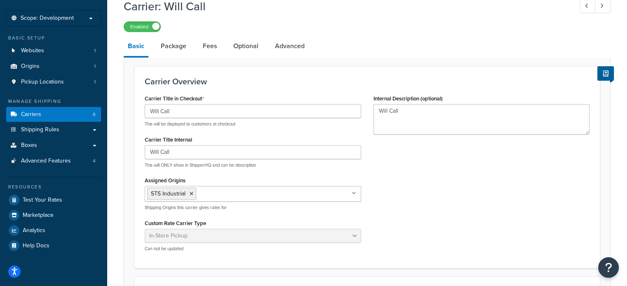
scroll to position [40, 0]
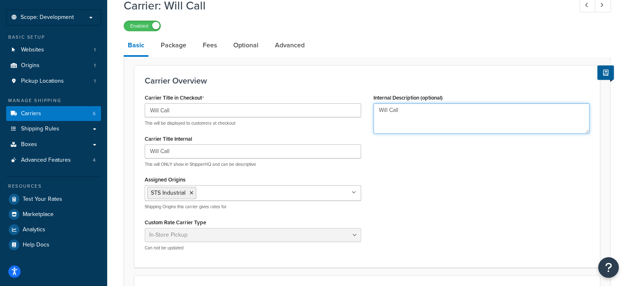
drag, startPoint x: 411, startPoint y: 110, endPoint x: 366, endPoint y: 108, distance: 44.5
click at [366, 108] on div "Carrier Title in Checkout Will Call This will be displayed to customers at chec…" at bounding box center [366, 175] width 457 height 166
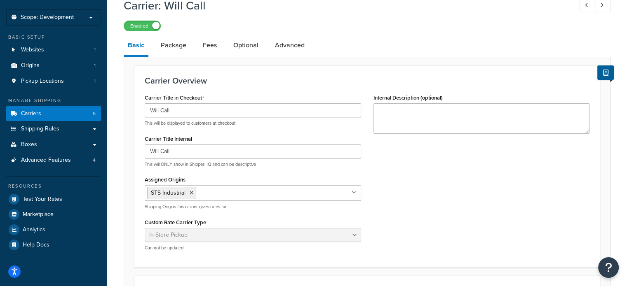
click at [411, 160] on div "Carrier Title in Checkout Will Call This will be displayed to customers at chec…" at bounding box center [366, 175] width 457 height 166
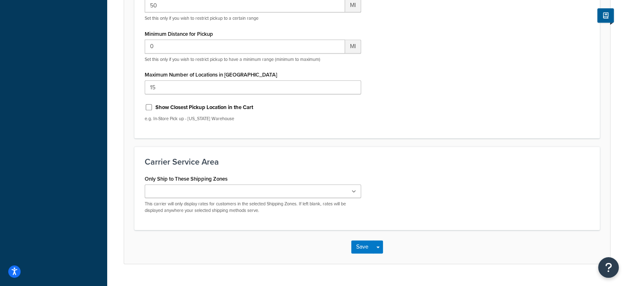
scroll to position [593, 0]
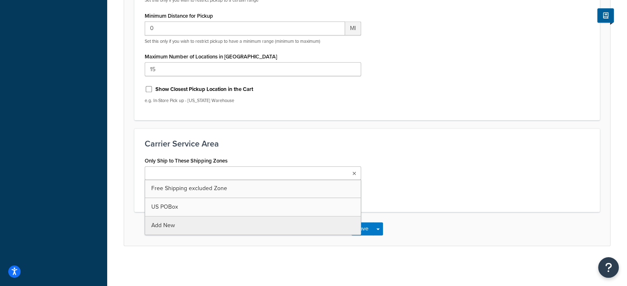
click at [205, 174] on input "Only Ship to These Shipping Zones" at bounding box center [183, 173] width 73 height 9
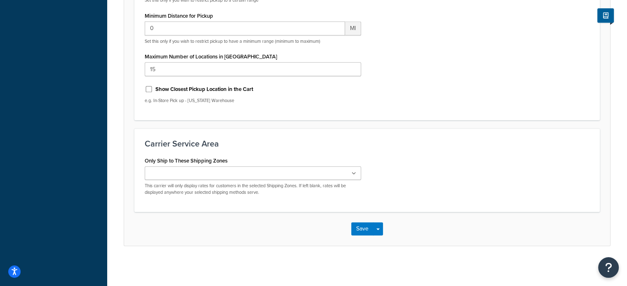
click at [258, 150] on div "Carrier Service Area Only Ship to These Shipping Zones Free Shipping excluded Z…" at bounding box center [366, 171] width 465 height 84
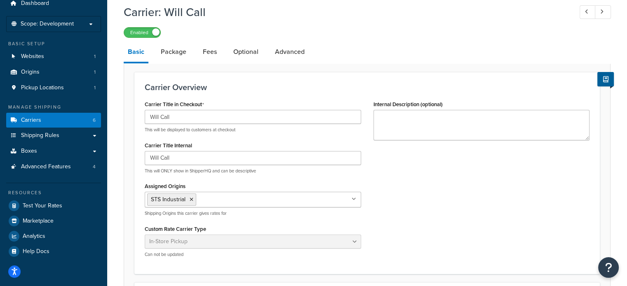
scroll to position [0, 0]
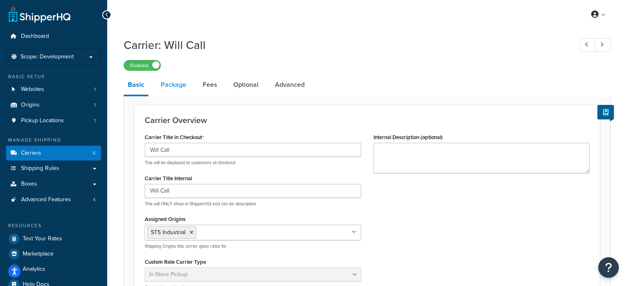
click at [185, 87] on link "Package" at bounding box center [174, 85] width 34 height 20
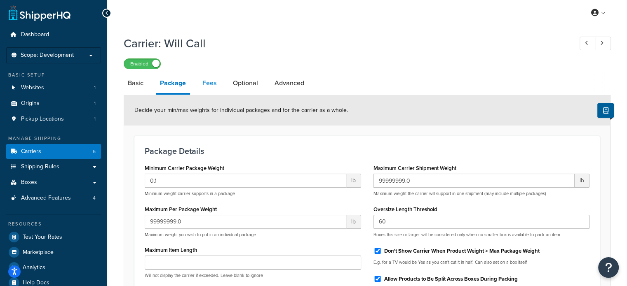
scroll to position [2, 0]
click at [209, 82] on link "Fees" at bounding box center [209, 83] width 22 height 20
select select "AFTER"
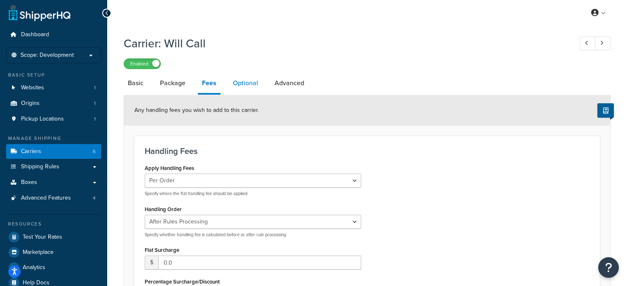
click at [248, 88] on link "Optional" at bounding box center [245, 83] width 33 height 20
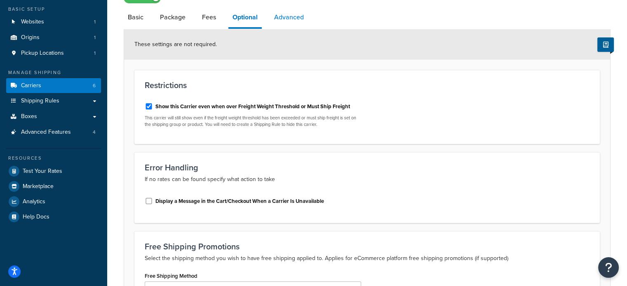
scroll to position [66, 0]
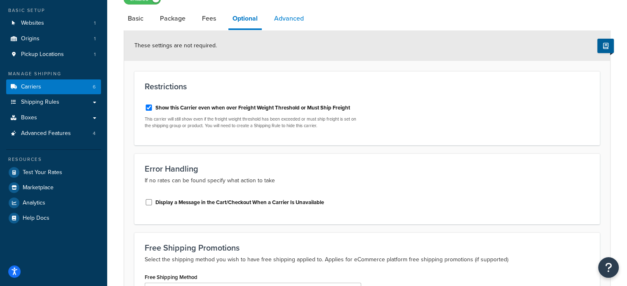
click at [289, 21] on link "Advanced" at bounding box center [289, 19] width 38 height 20
select select "false"
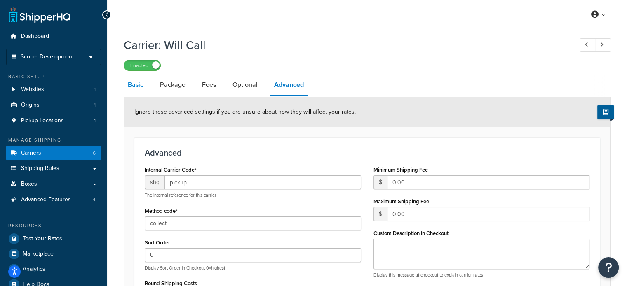
click at [131, 84] on link "Basic" at bounding box center [136, 85] width 24 height 20
select select "pickup"
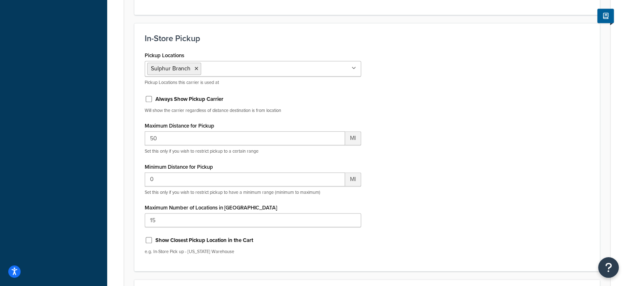
scroll to position [593, 0]
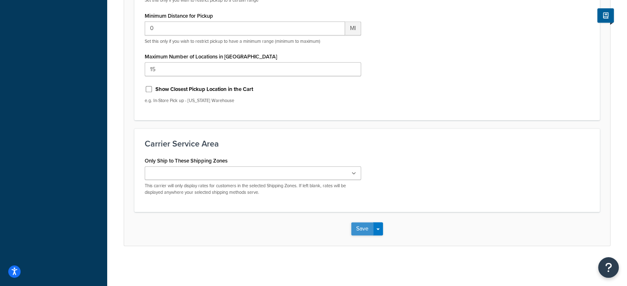
click at [366, 227] on button "Save" at bounding box center [362, 229] width 22 height 13
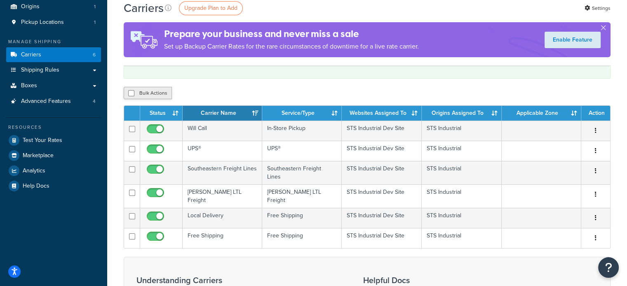
scroll to position [99, 0]
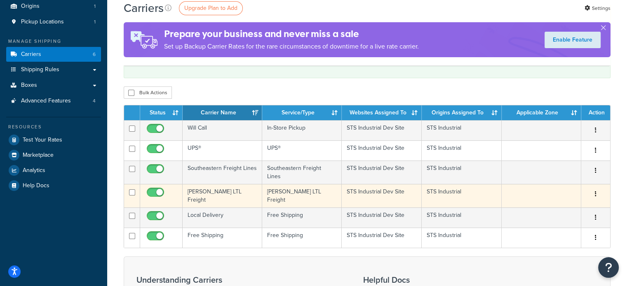
click at [207, 189] on td "[PERSON_NAME] LTL Freight" at bounding box center [223, 195] width 80 height 23
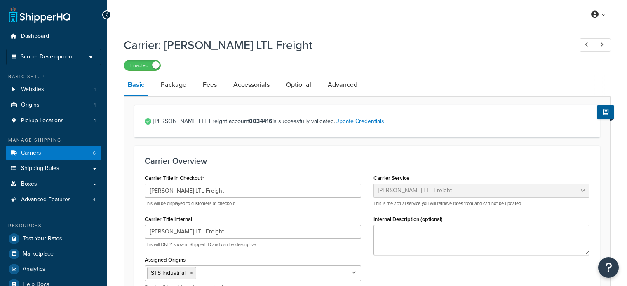
select select "saiaFreight"
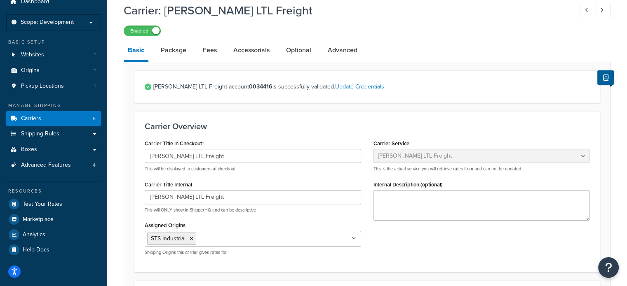
scroll to position [35, 0]
click at [333, 54] on link "Advanced" at bounding box center [343, 50] width 38 height 20
select select "false"
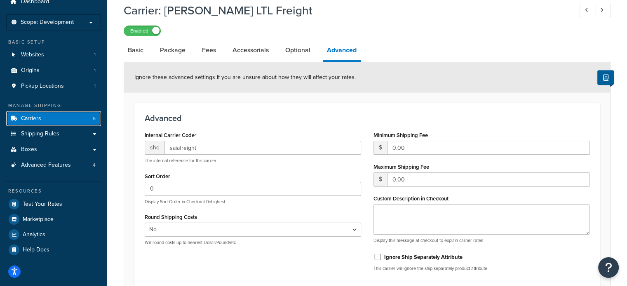
click at [51, 120] on link "Carriers 6" at bounding box center [53, 118] width 95 height 15
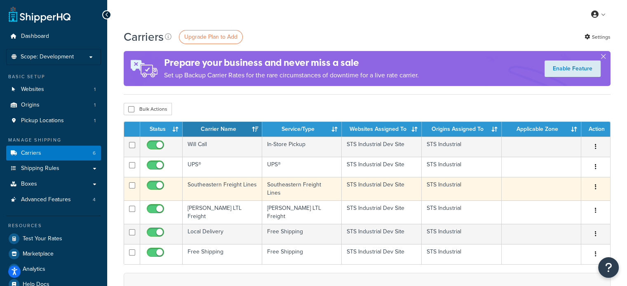
click at [236, 186] on td "Southeastern Freight Lines" at bounding box center [223, 188] width 80 height 23
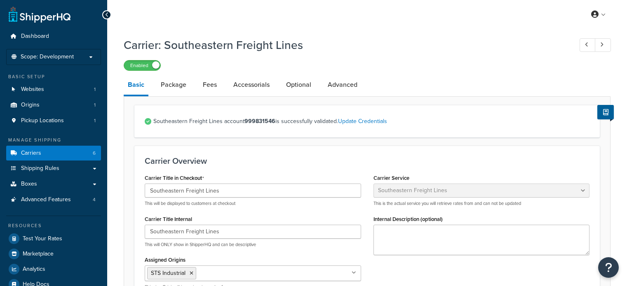
select select "seflFreight"
click at [337, 84] on link "Advanced" at bounding box center [343, 85] width 38 height 20
select select "false"
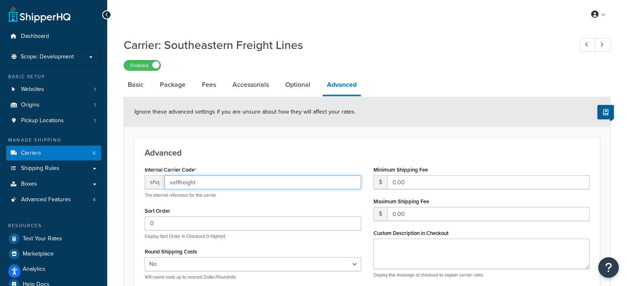
drag, startPoint x: 202, startPoint y: 184, endPoint x: 162, endPoint y: 183, distance: 39.6
click at [162, 183] on div "shq seflfreight" at bounding box center [253, 183] width 216 height 14
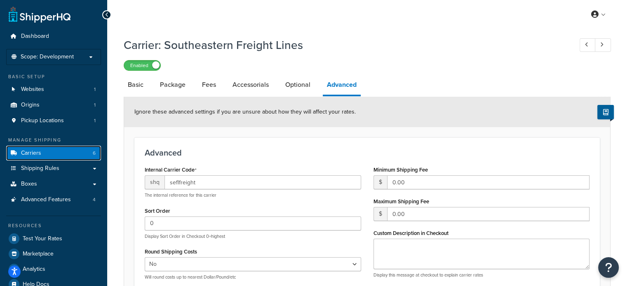
click at [37, 158] on link "Carriers 6" at bounding box center [53, 153] width 95 height 15
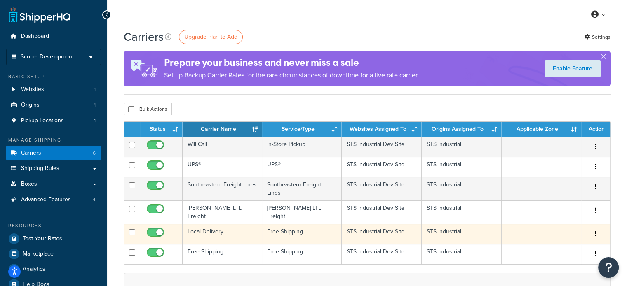
click at [208, 228] on td "Local Delivery" at bounding box center [223, 234] width 80 height 20
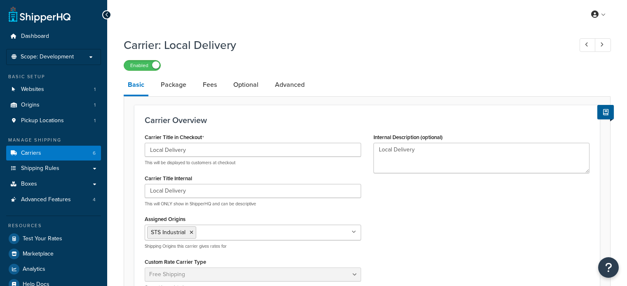
select select "free"
click at [280, 81] on link "Advanced" at bounding box center [290, 85] width 38 height 20
select select "false"
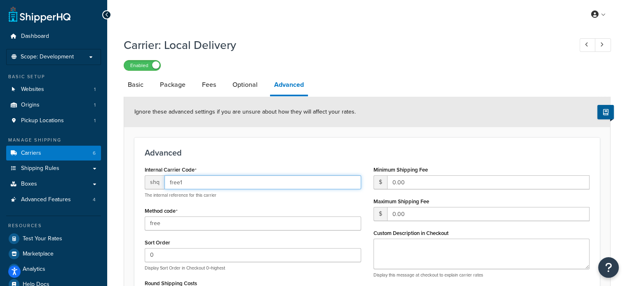
drag, startPoint x: 192, startPoint y: 187, endPoint x: 169, endPoint y: 185, distance: 23.6
click at [169, 185] on input "free1" at bounding box center [262, 183] width 197 height 14
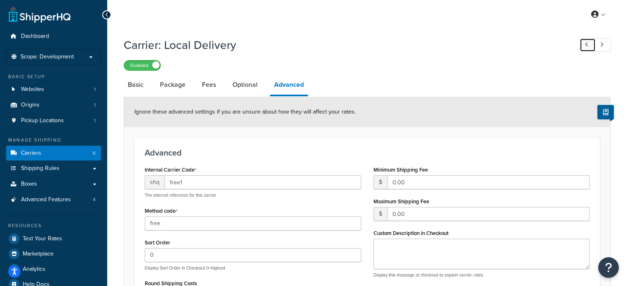
click at [584, 47] on link at bounding box center [588, 45] width 16 height 14
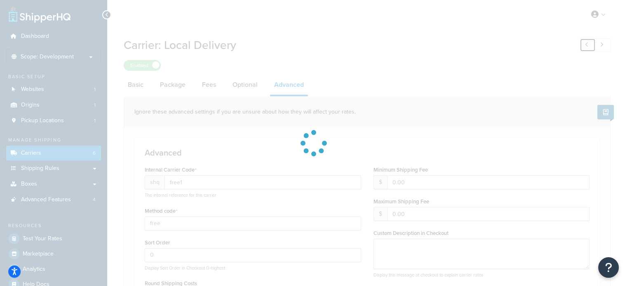
type input "free"
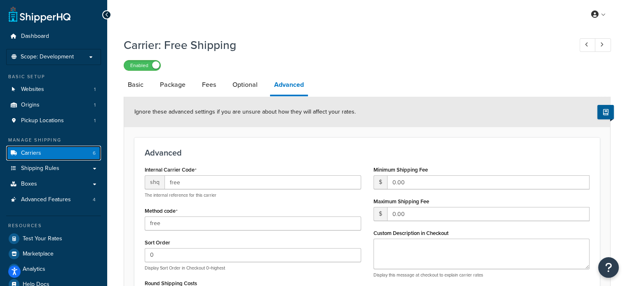
click at [72, 152] on link "Carriers 6" at bounding box center [53, 153] width 95 height 15
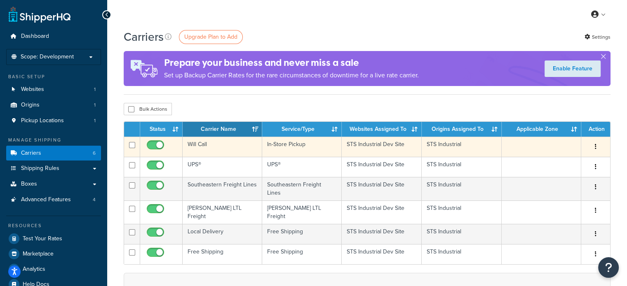
click at [197, 146] on td "Will Call" at bounding box center [223, 147] width 80 height 20
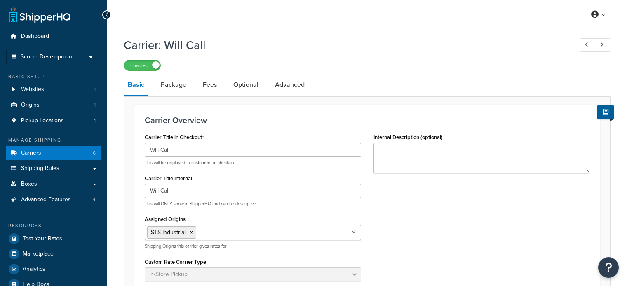
select select "pickup"
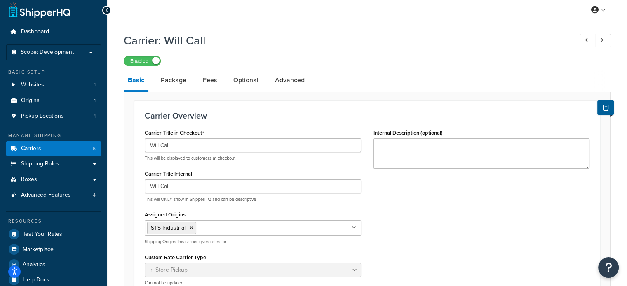
scroll to position [5, 0]
click at [289, 76] on link "Advanced" at bounding box center [290, 80] width 38 height 20
select select "false"
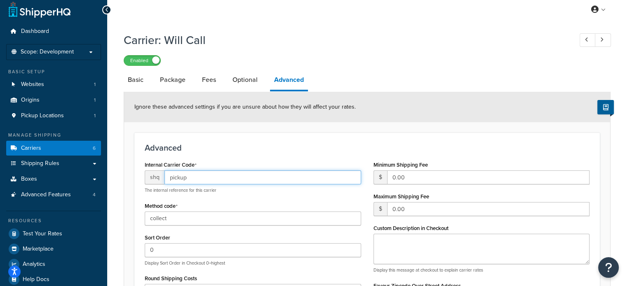
drag, startPoint x: 186, startPoint y: 177, endPoint x: 168, endPoint y: 178, distance: 18.2
click at [168, 178] on input "pickup" at bounding box center [262, 178] width 197 height 14
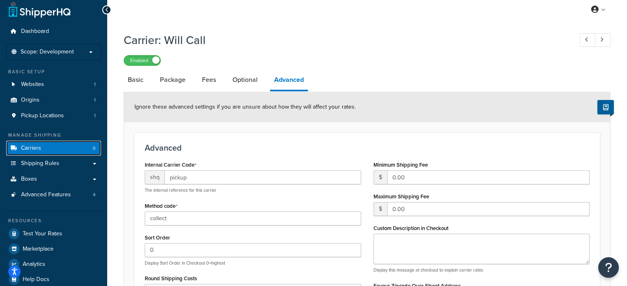
click at [73, 149] on link "Carriers 6" at bounding box center [53, 148] width 95 height 15
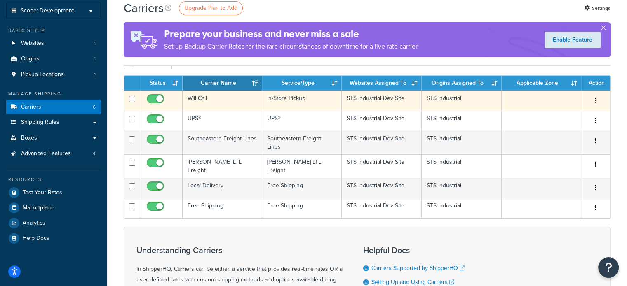
scroll to position [19, 0]
